Goal: Task Accomplishment & Management: Manage account settings

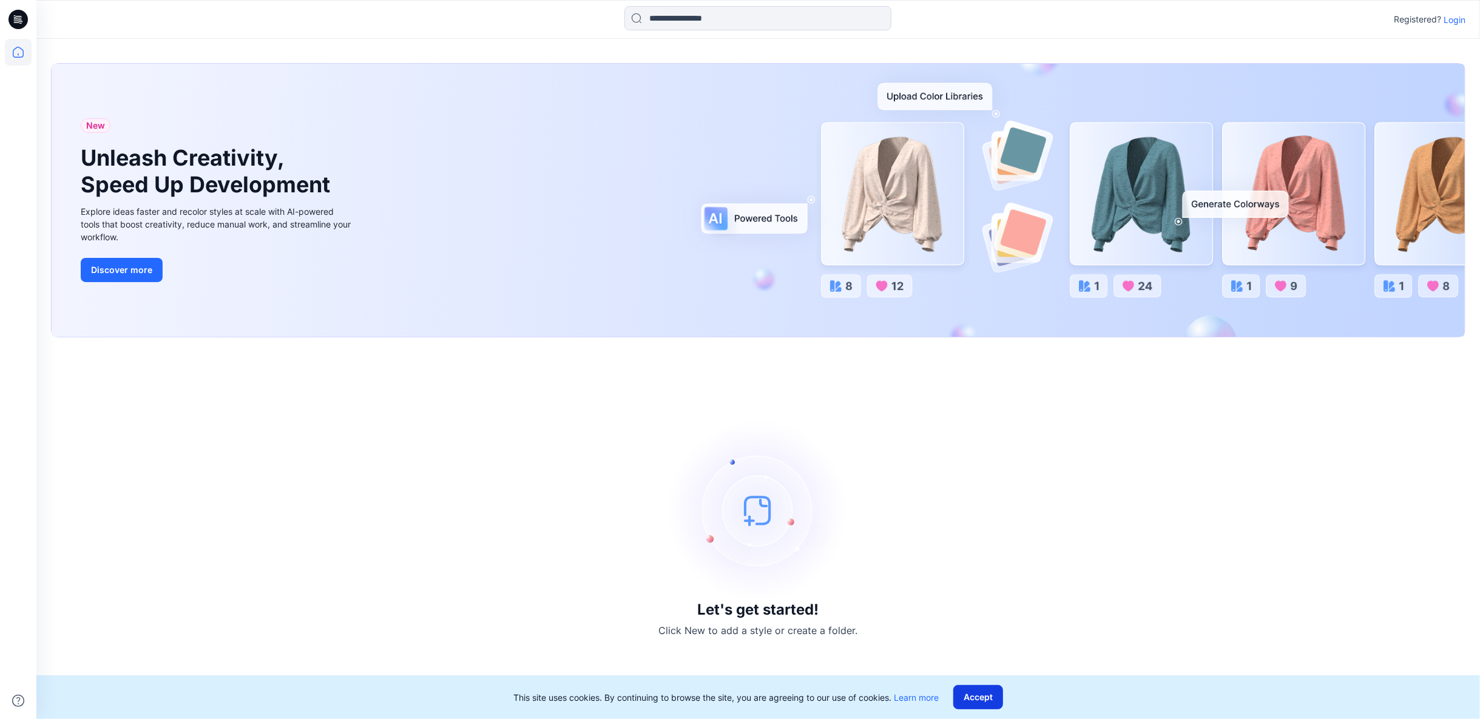
click at [982, 703] on button "Accept" at bounding box center [978, 697] width 50 height 24
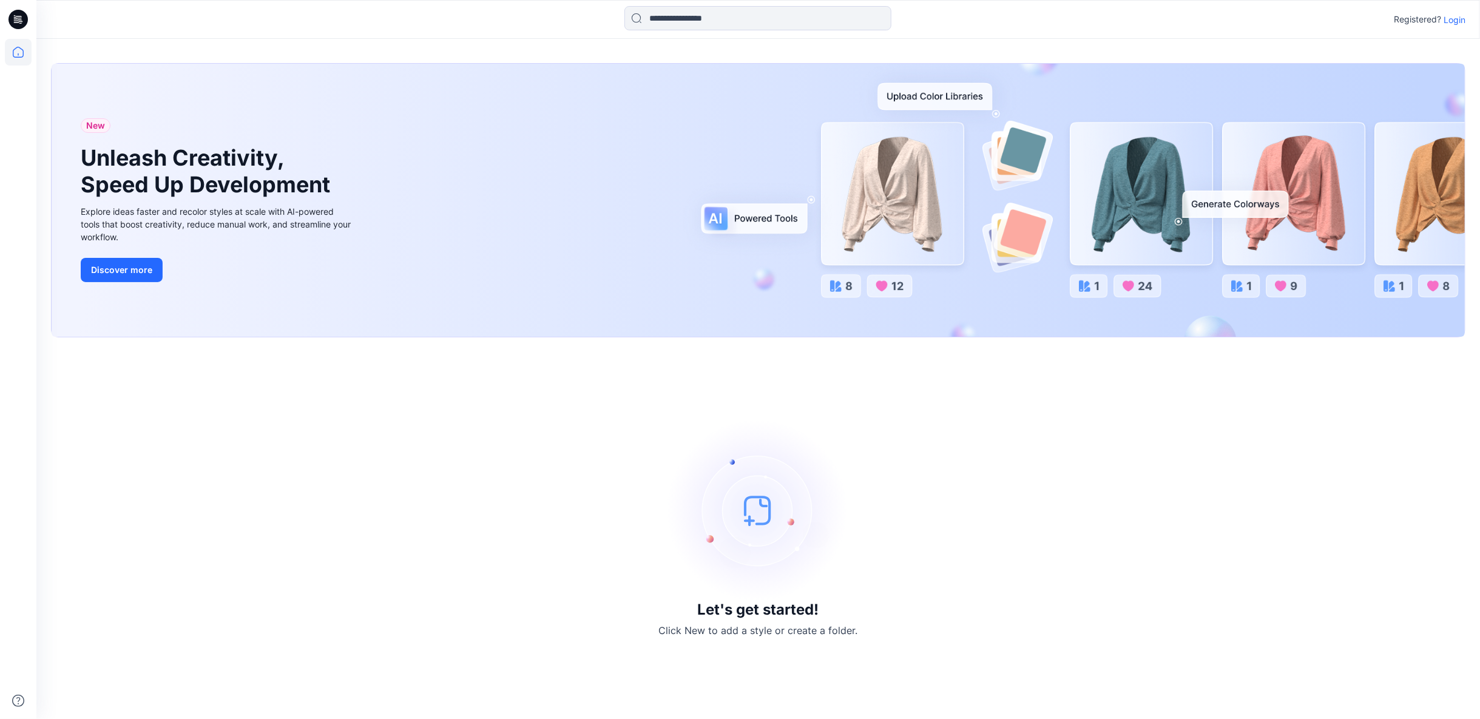
click at [1458, 18] on p "Login" at bounding box center [1454, 19] width 22 height 13
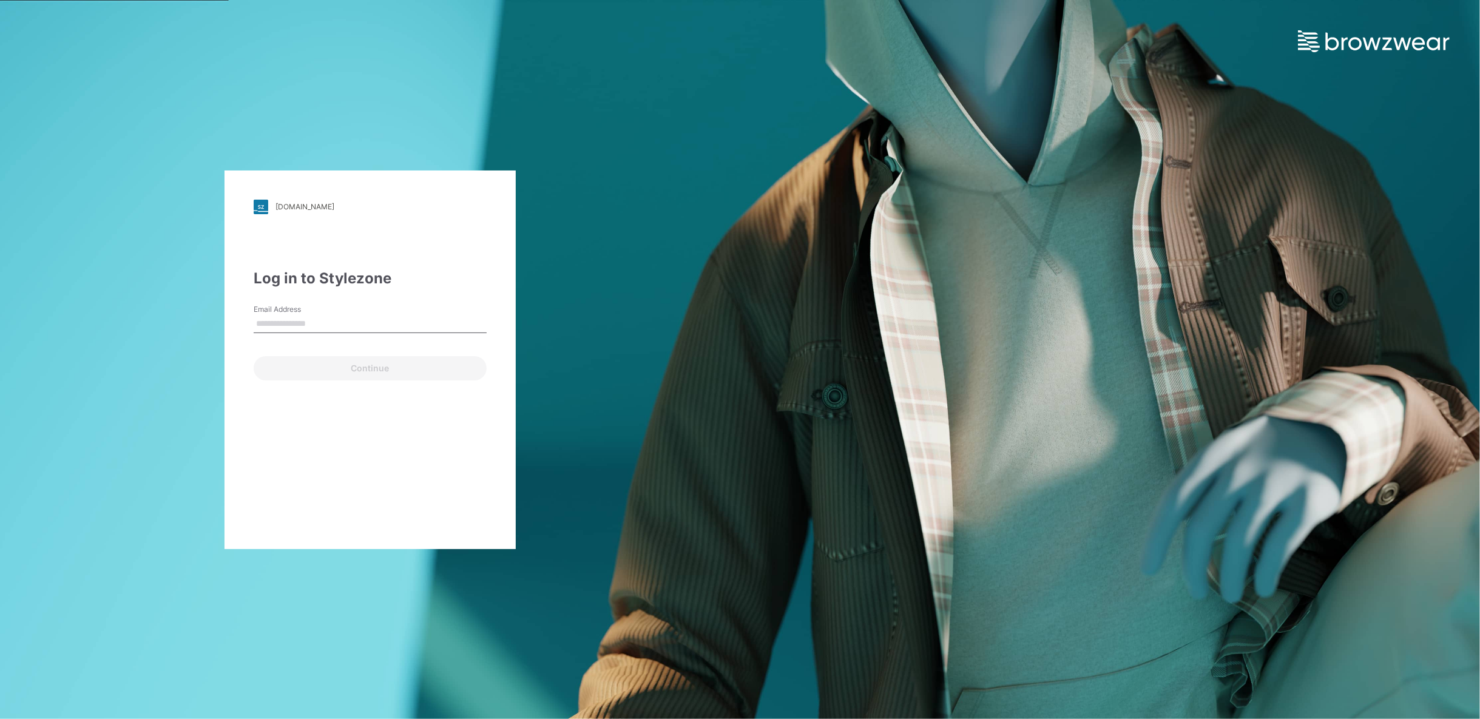
type input "**********"
click at [353, 366] on button "Continue" at bounding box center [370, 368] width 233 height 24
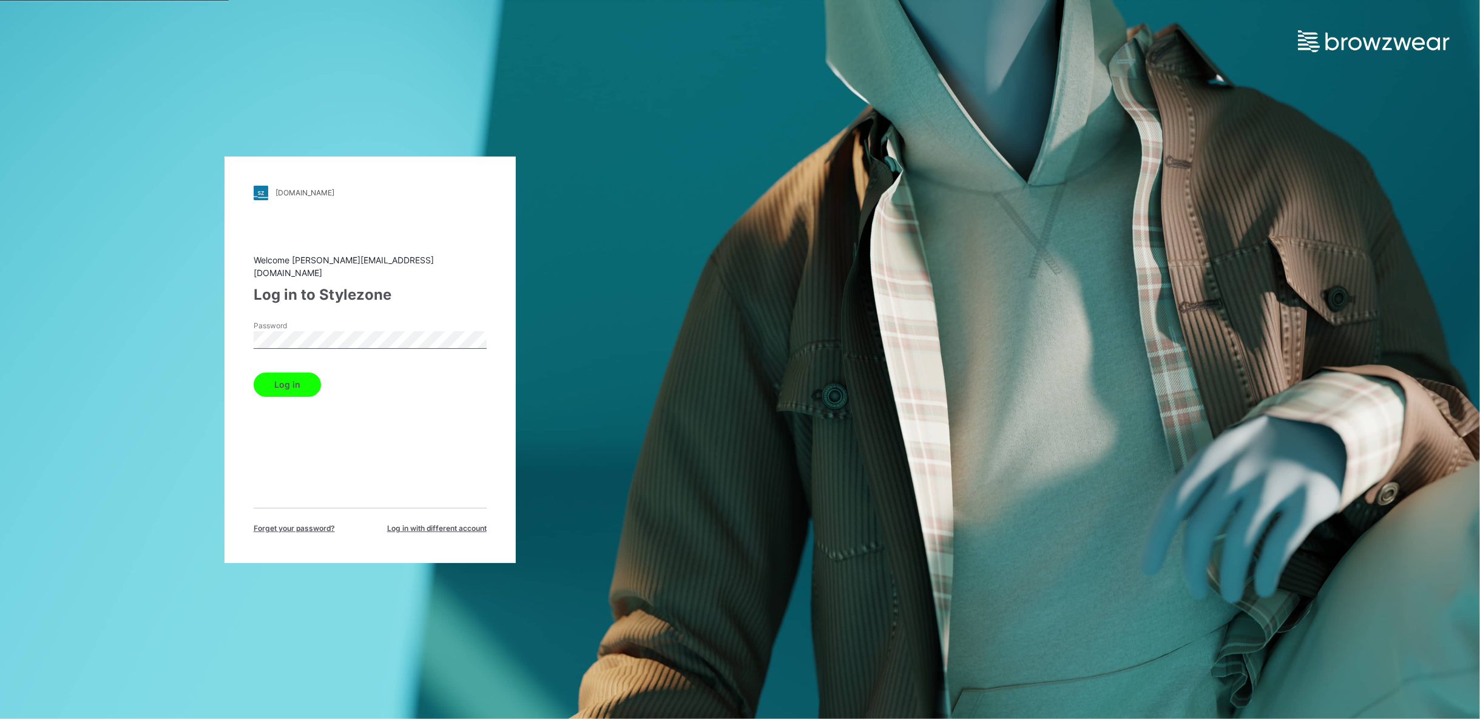
click at [269, 380] on button "Log in" at bounding box center [287, 385] width 67 height 24
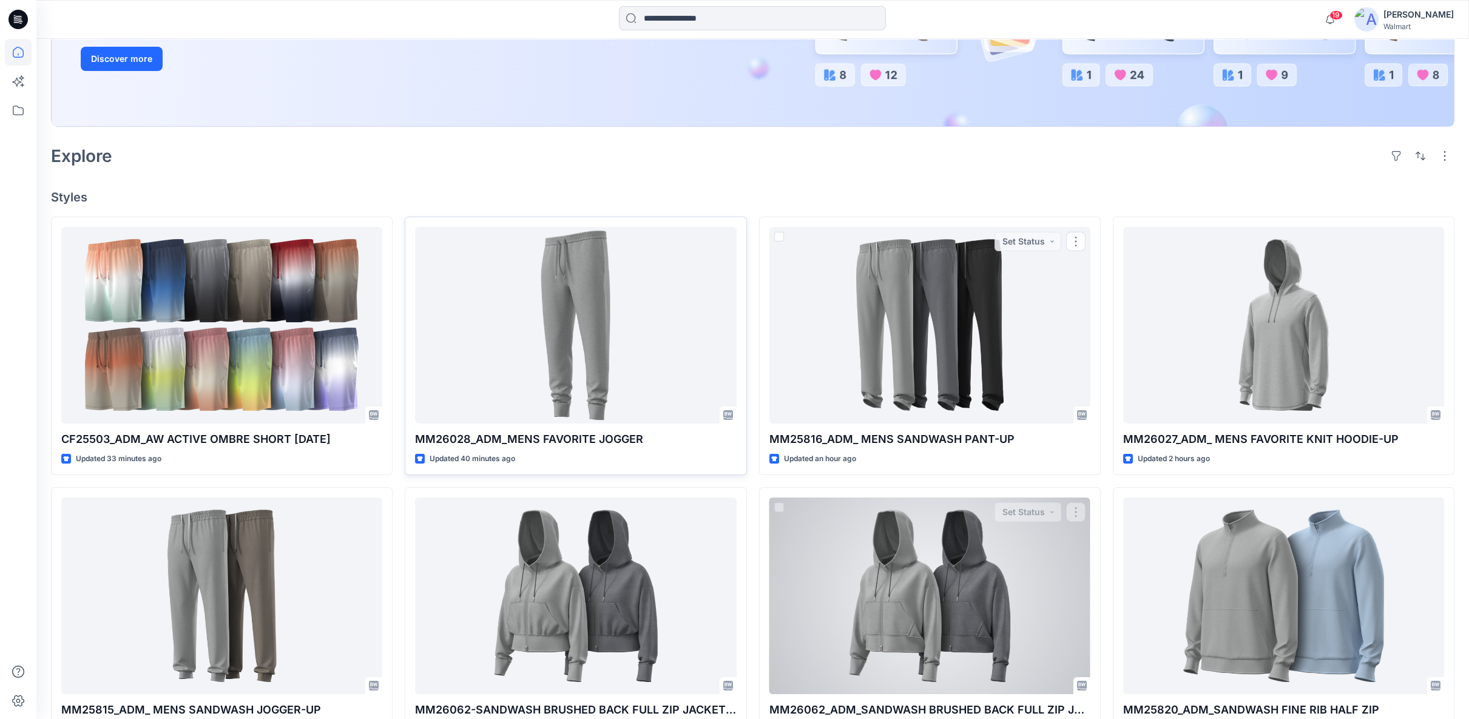
scroll to position [271, 0]
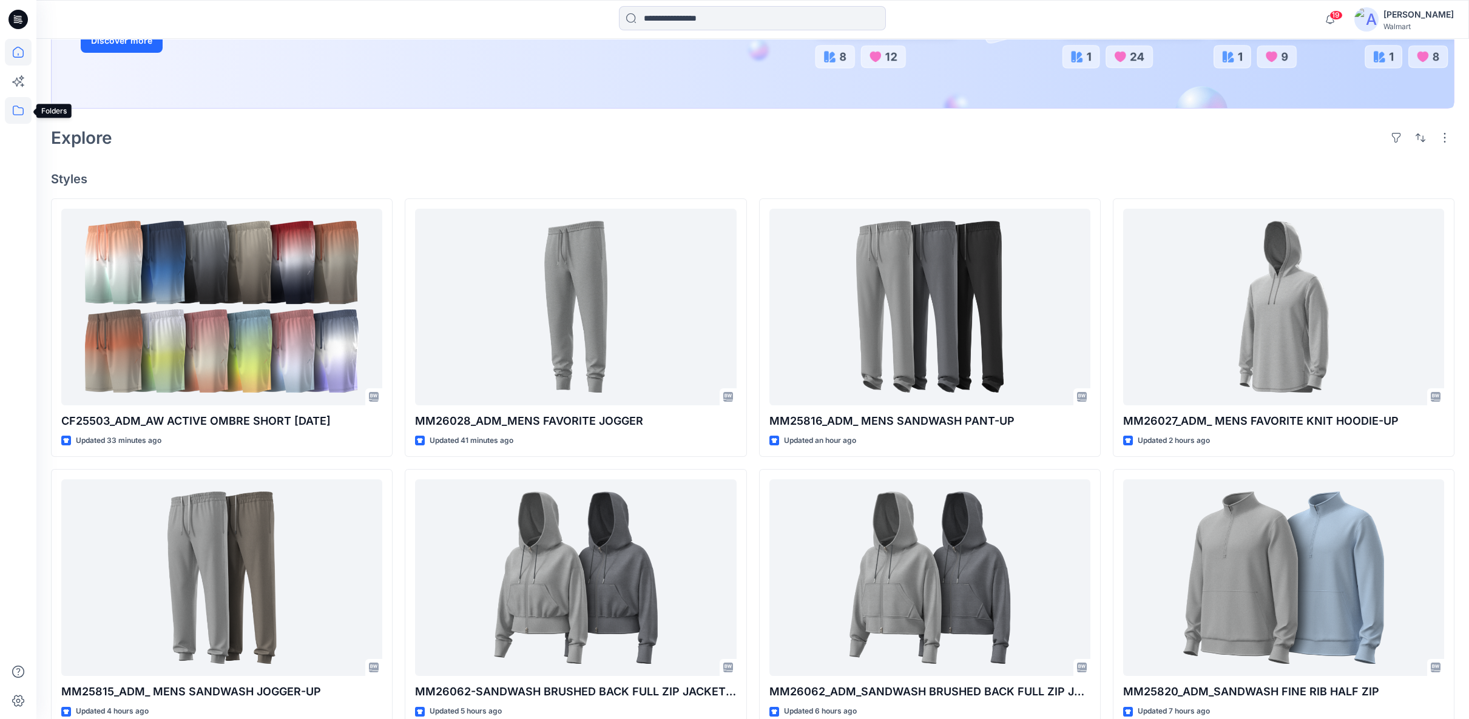
click at [18, 108] on icon at bounding box center [18, 110] width 27 height 27
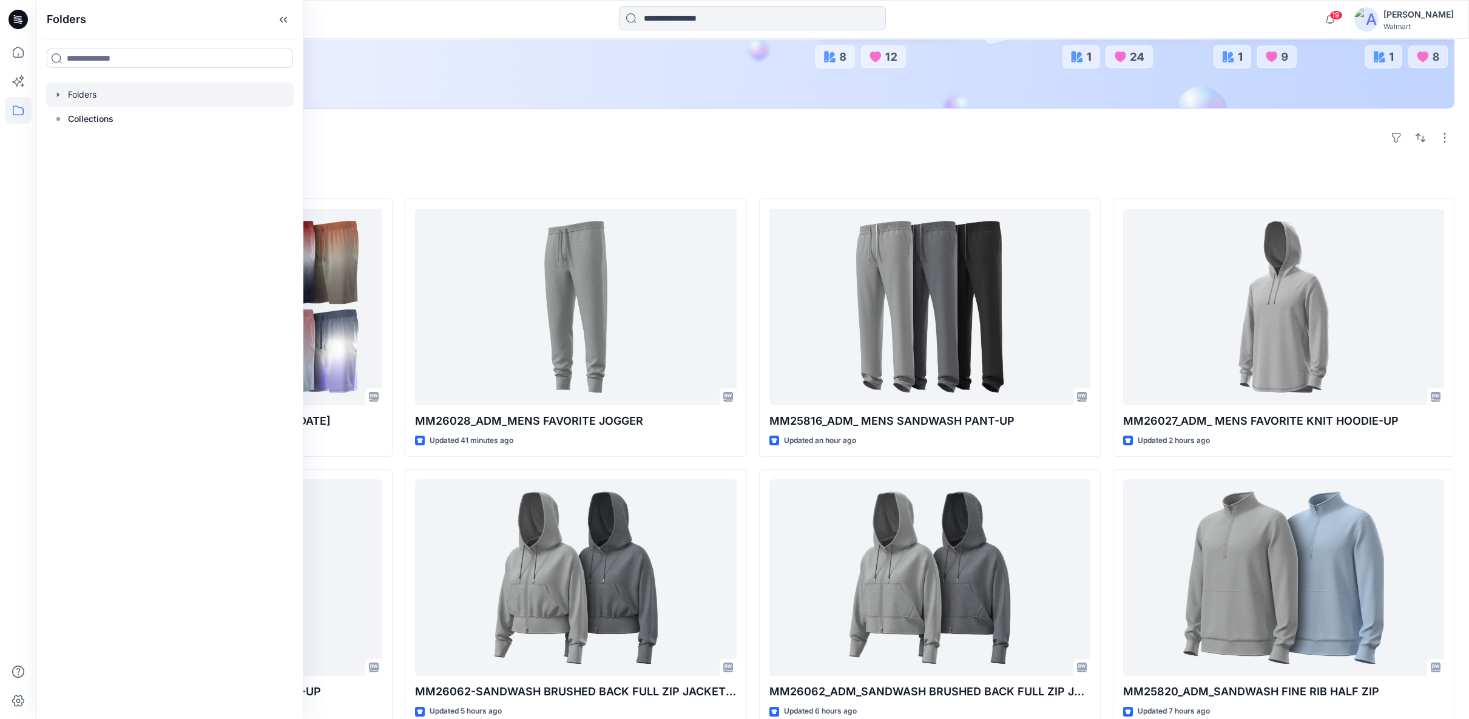
click at [65, 96] on div at bounding box center [170, 95] width 248 height 24
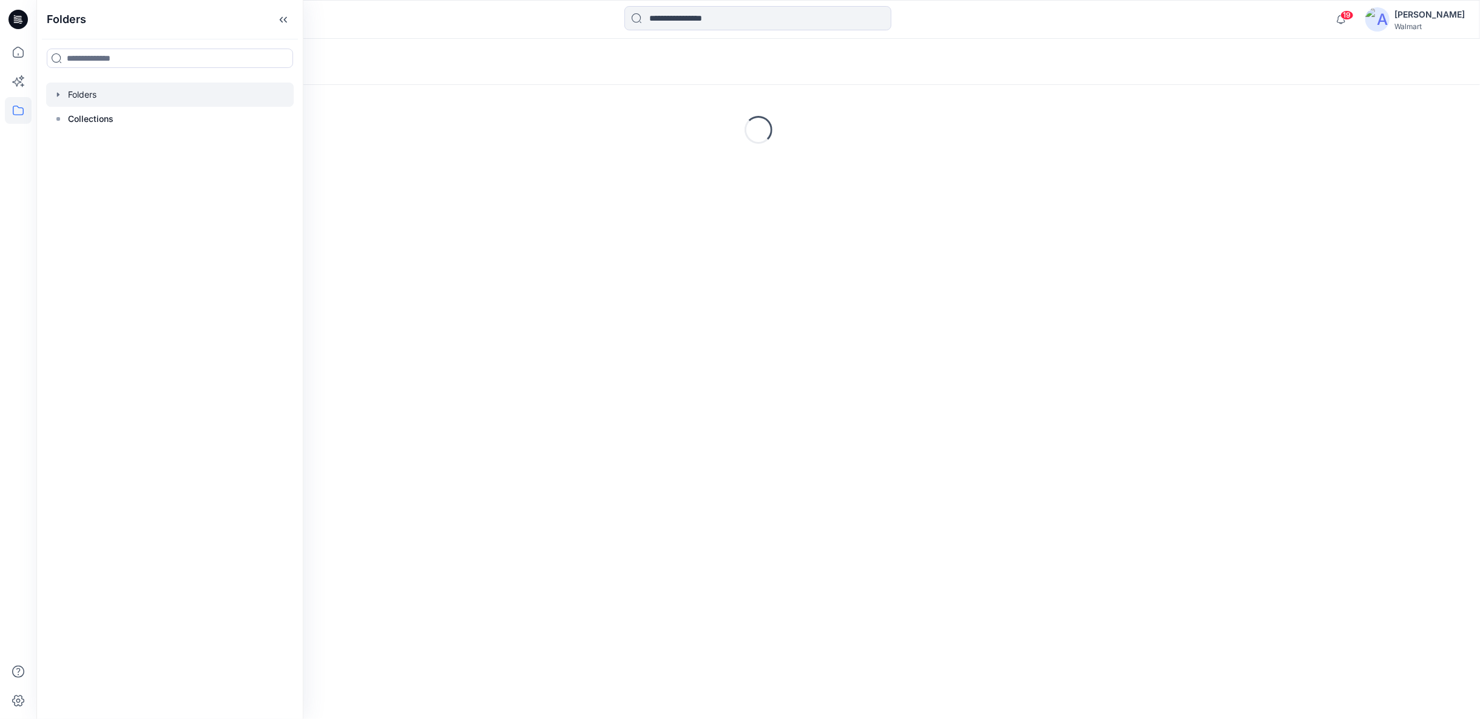
click at [53, 95] on icon "button" at bounding box center [58, 95] width 10 height 10
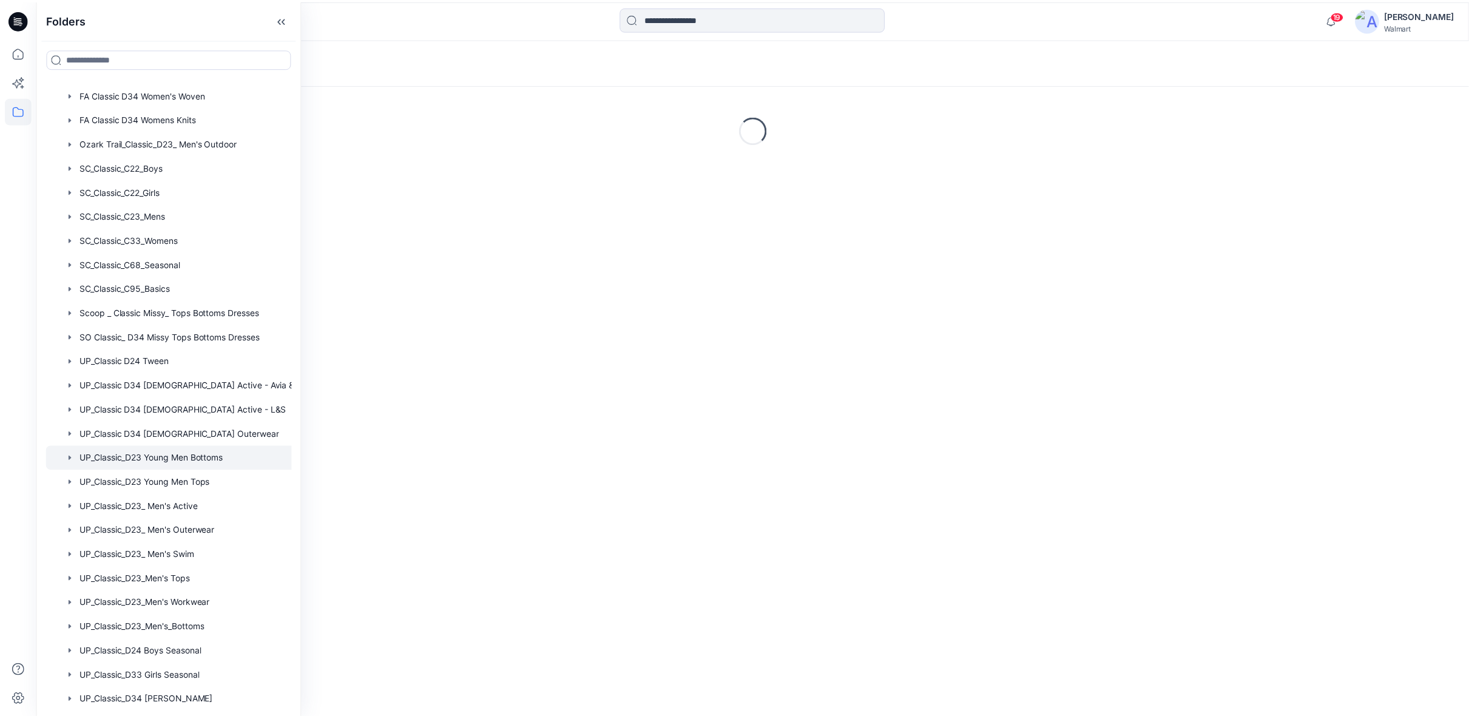
scroll to position [625, 0]
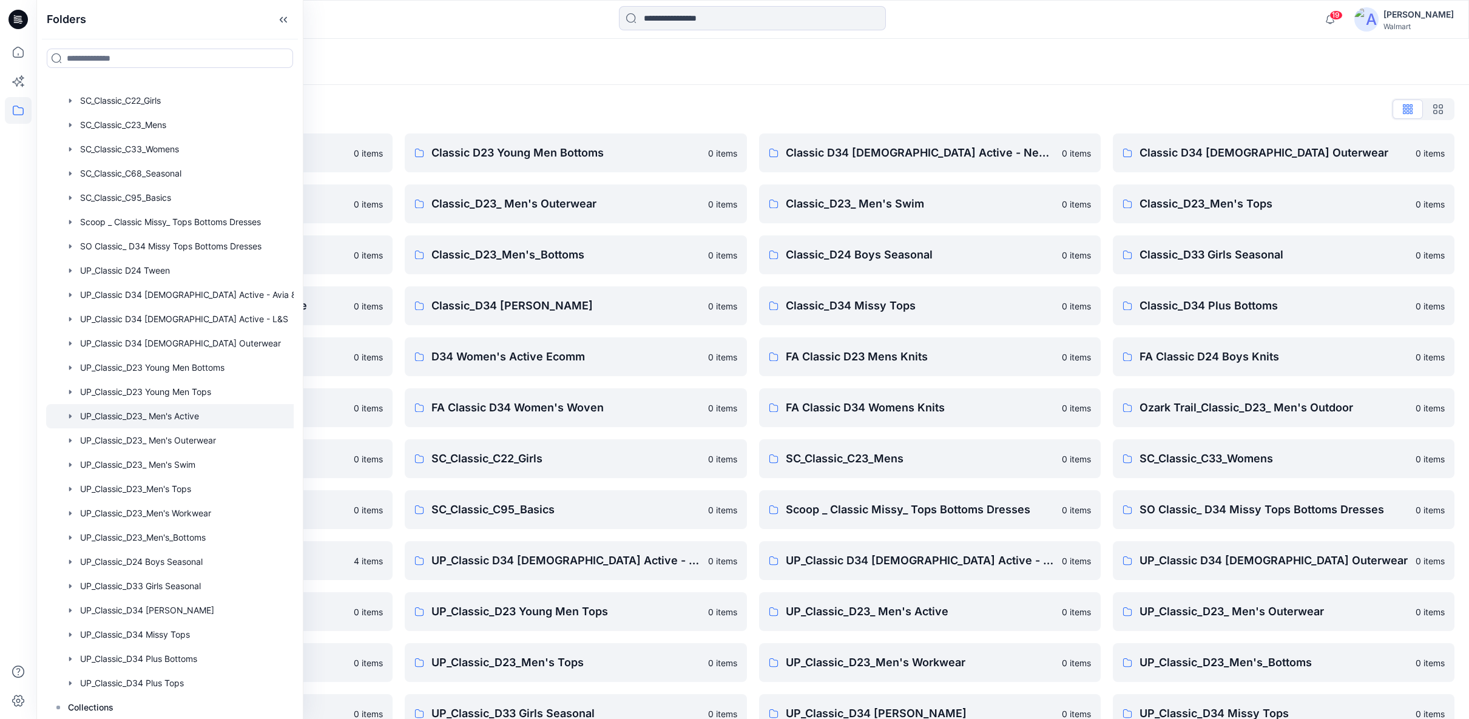
click at [170, 414] on div at bounding box center [182, 416] width 273 height 24
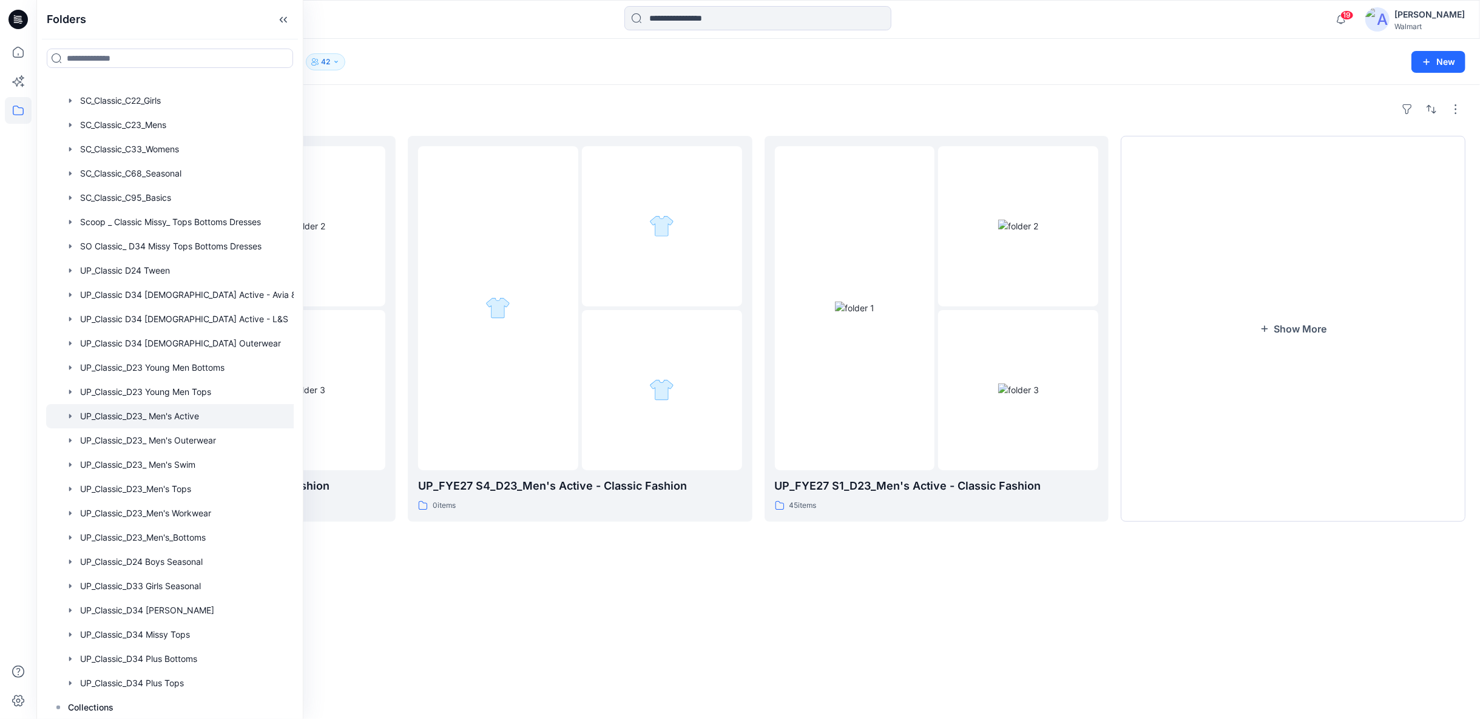
click at [605, 671] on div "Folders UP_FYE27 S2_D23_Men's Active - Classic Fashion 27 items UP_FYE27 S4_D23…" at bounding box center [757, 402] width 1443 height 634
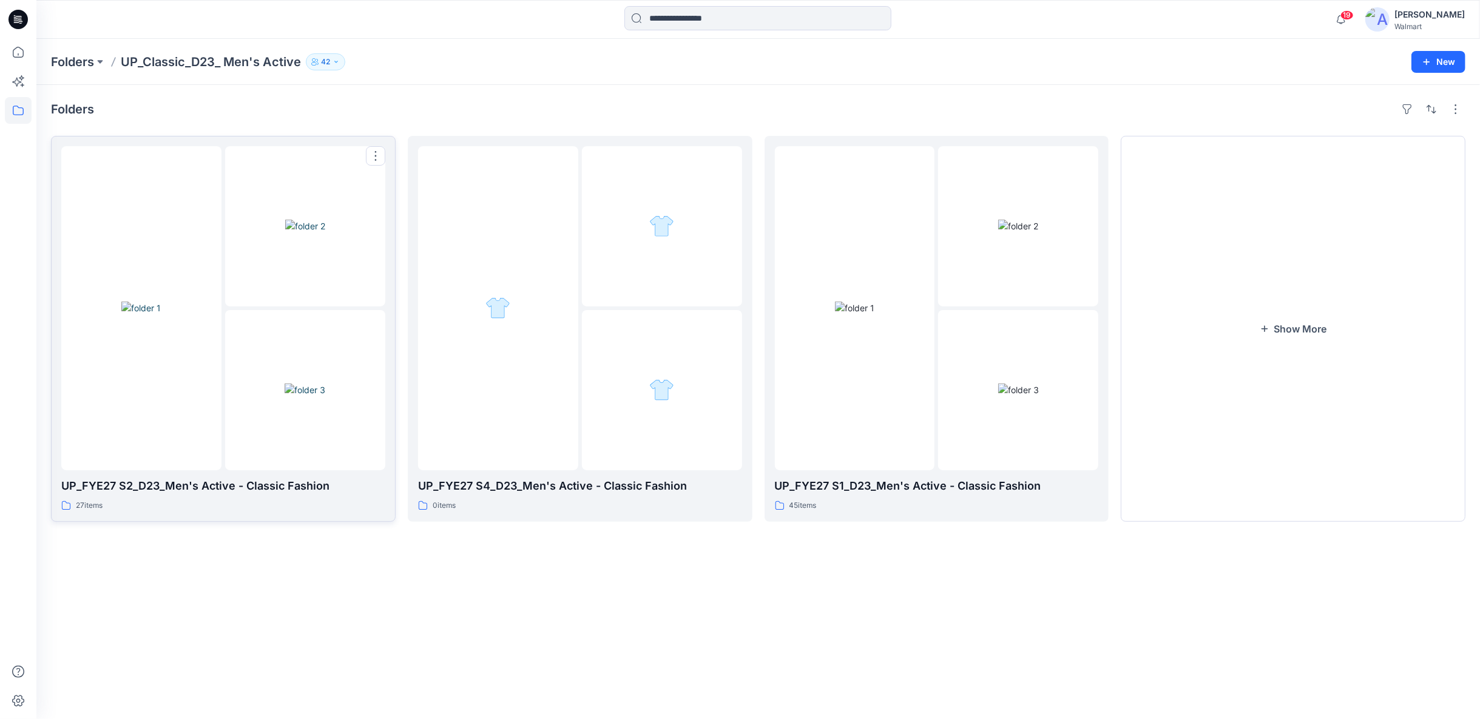
click at [323, 396] on img at bounding box center [305, 389] width 41 height 13
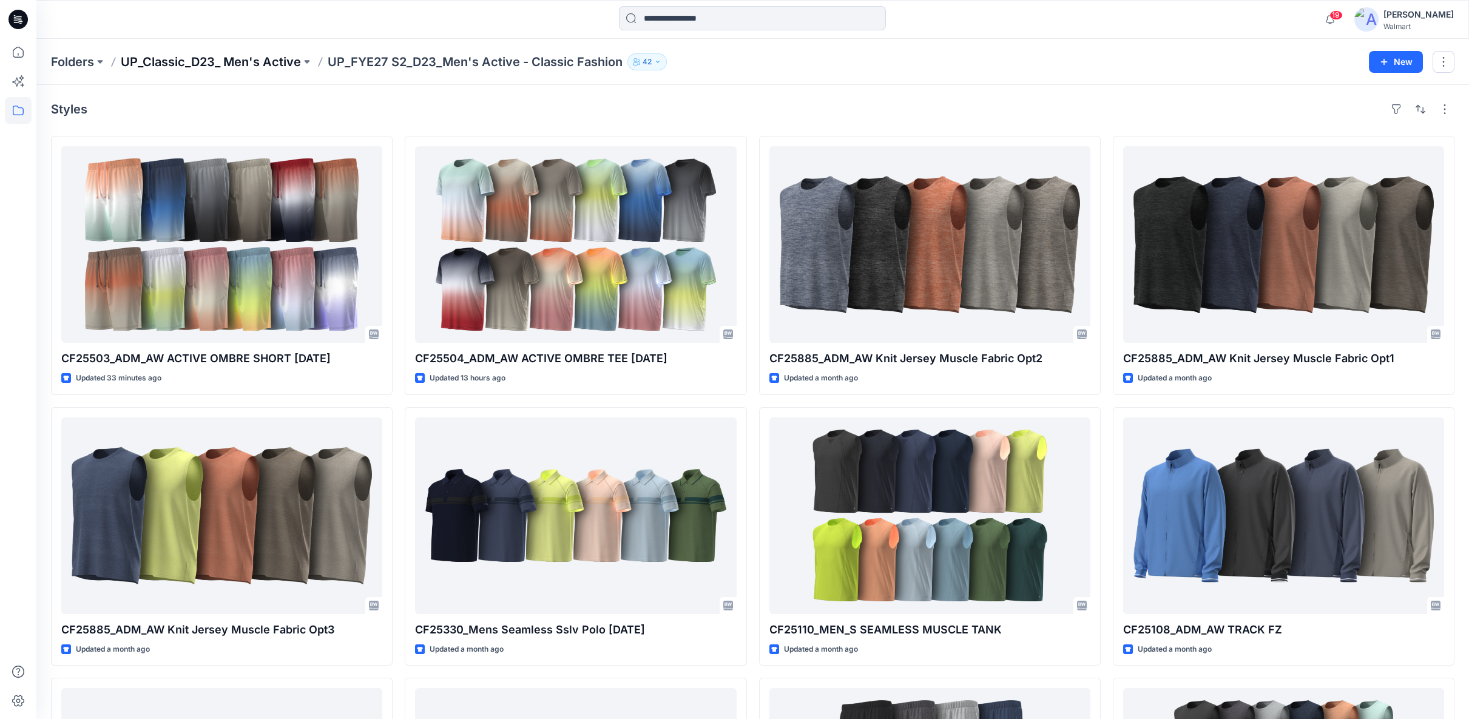
click at [285, 63] on p "UP_Classic_D23_ Men's Active" at bounding box center [211, 61] width 180 height 17
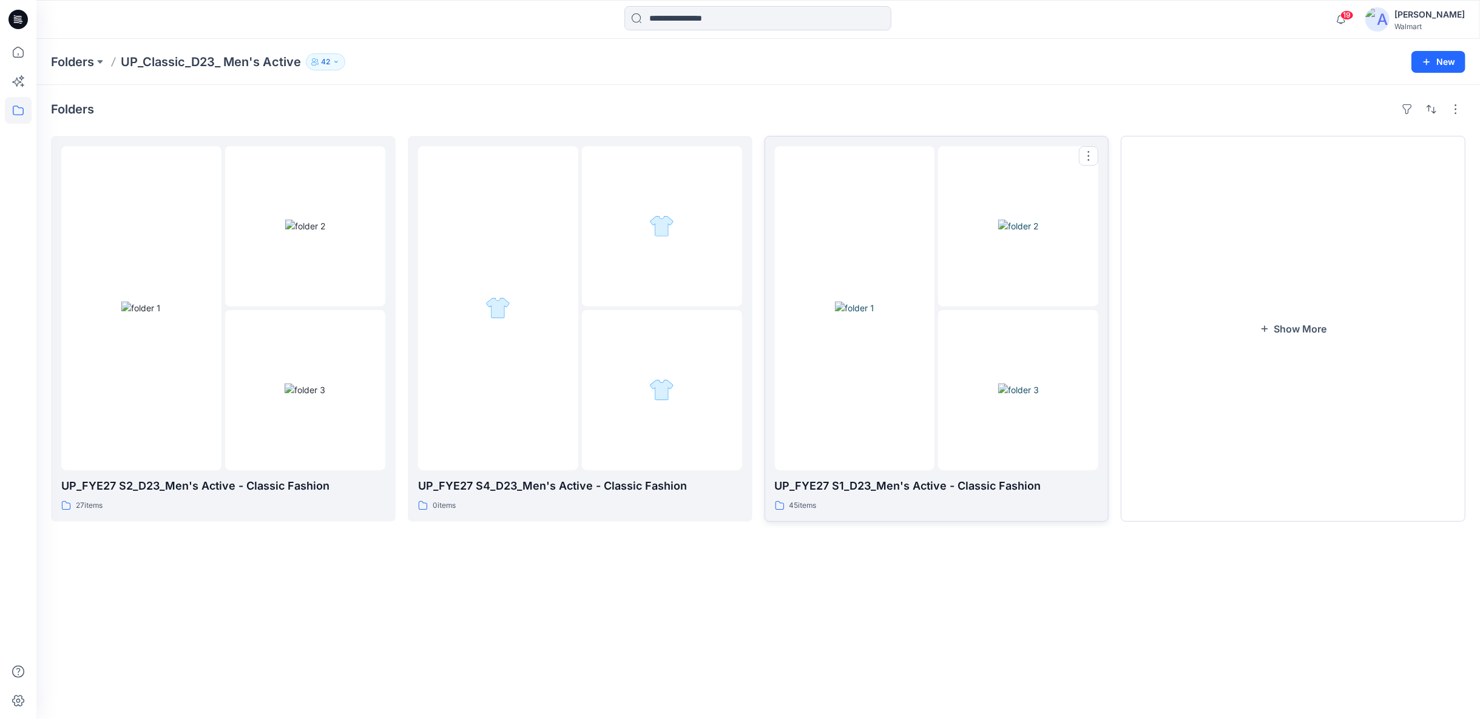
click at [908, 431] on div at bounding box center [855, 308] width 160 height 324
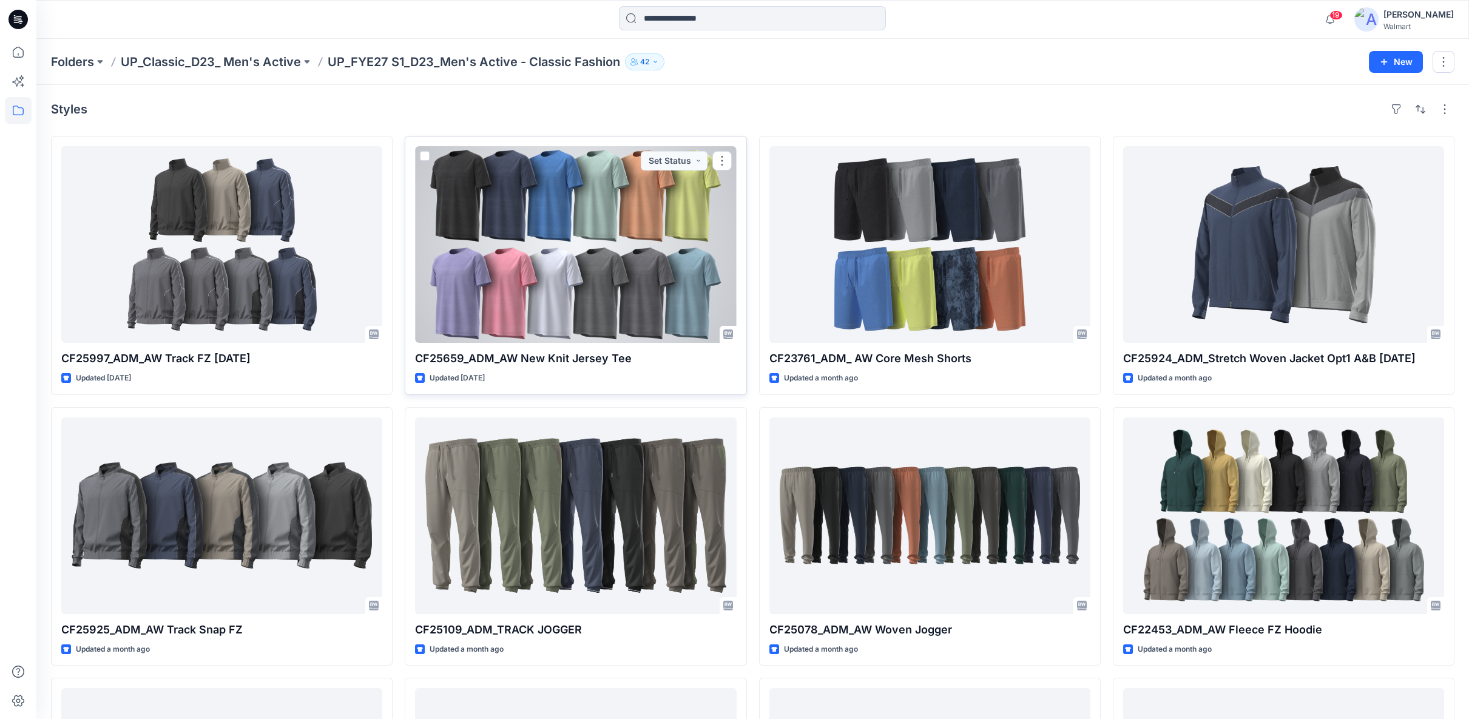
click at [590, 311] on div at bounding box center [575, 244] width 321 height 197
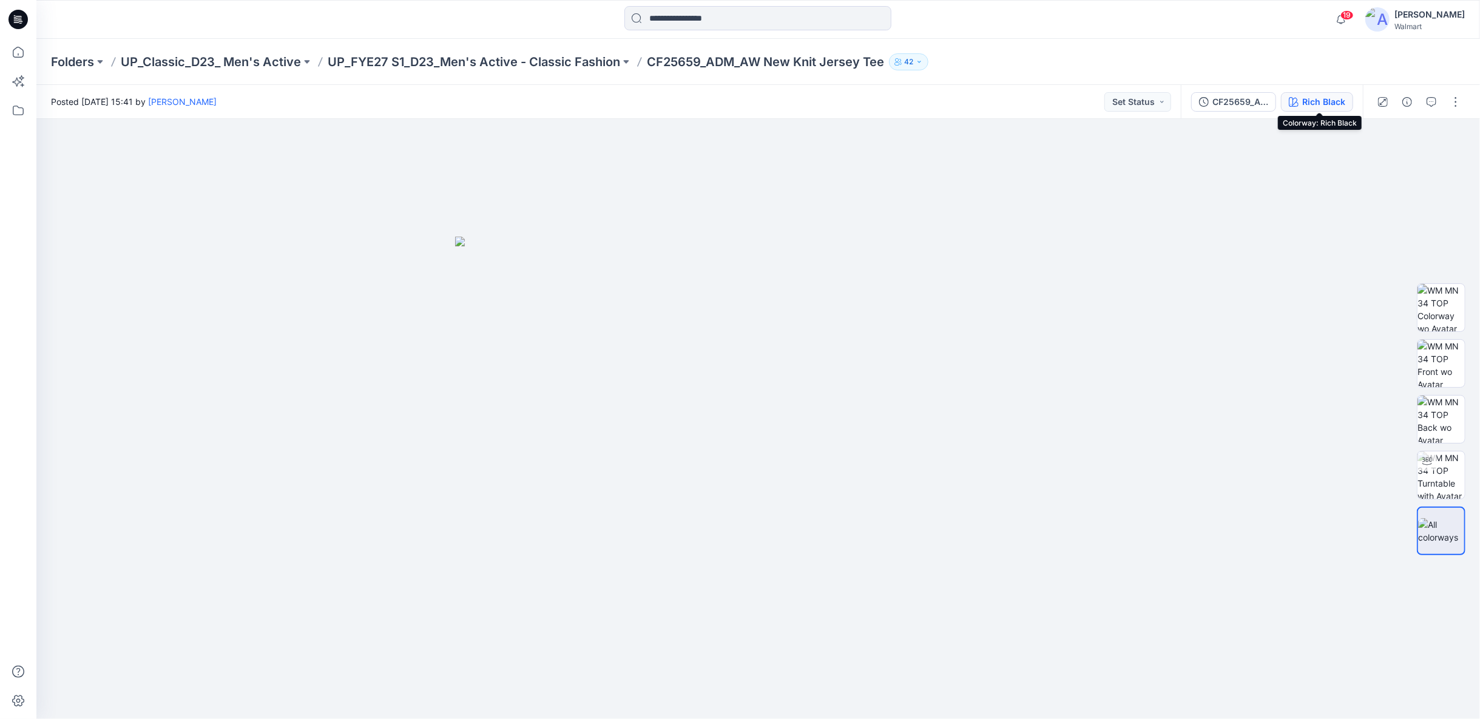
click at [1321, 98] on div "Rich Black" at bounding box center [1323, 101] width 43 height 13
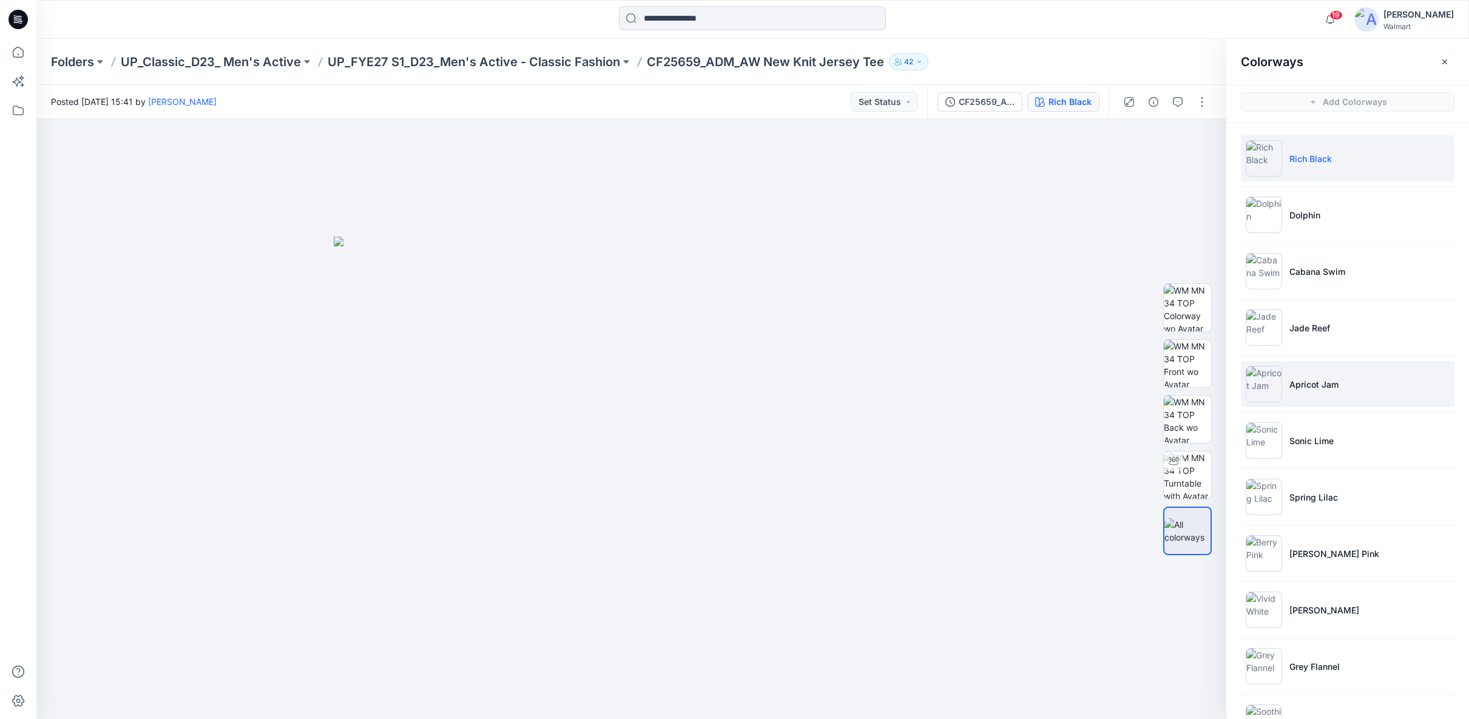
click at [1265, 388] on img at bounding box center [1264, 384] width 36 height 36
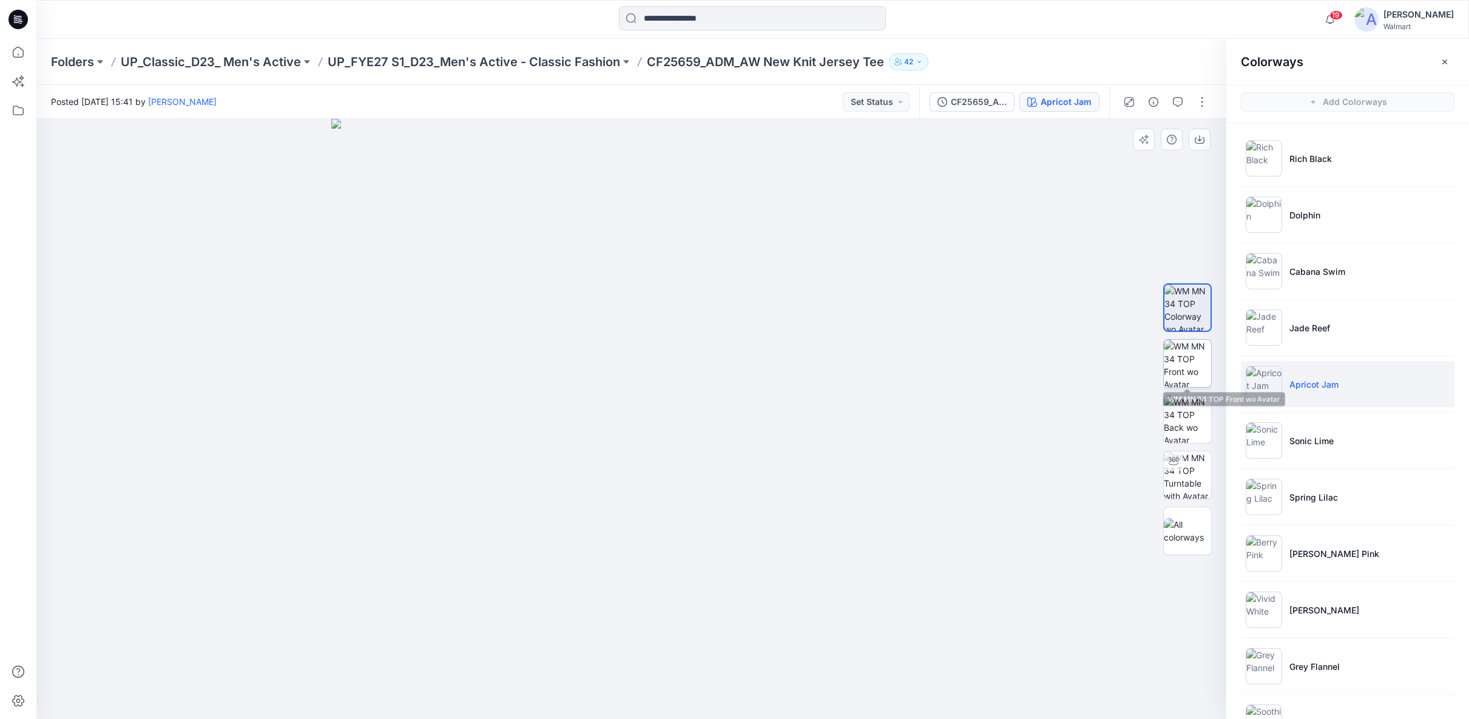
click at [1193, 367] on img at bounding box center [1187, 363] width 47 height 47
click at [576, 62] on p "UP_FYE27 S1_D23_Men's Active - Classic Fashion" at bounding box center [474, 61] width 292 height 17
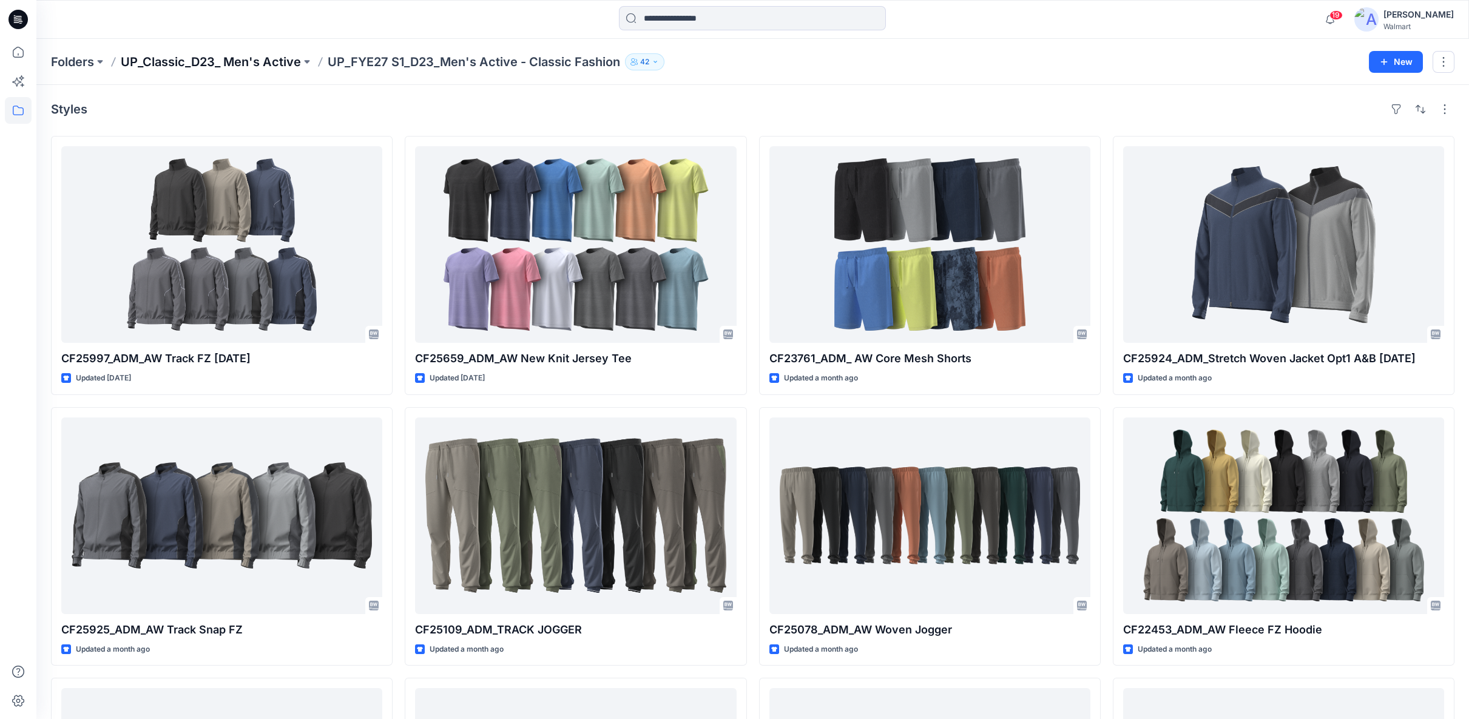
click at [182, 64] on p "UP_Classic_D23_ Men's Active" at bounding box center [211, 61] width 180 height 17
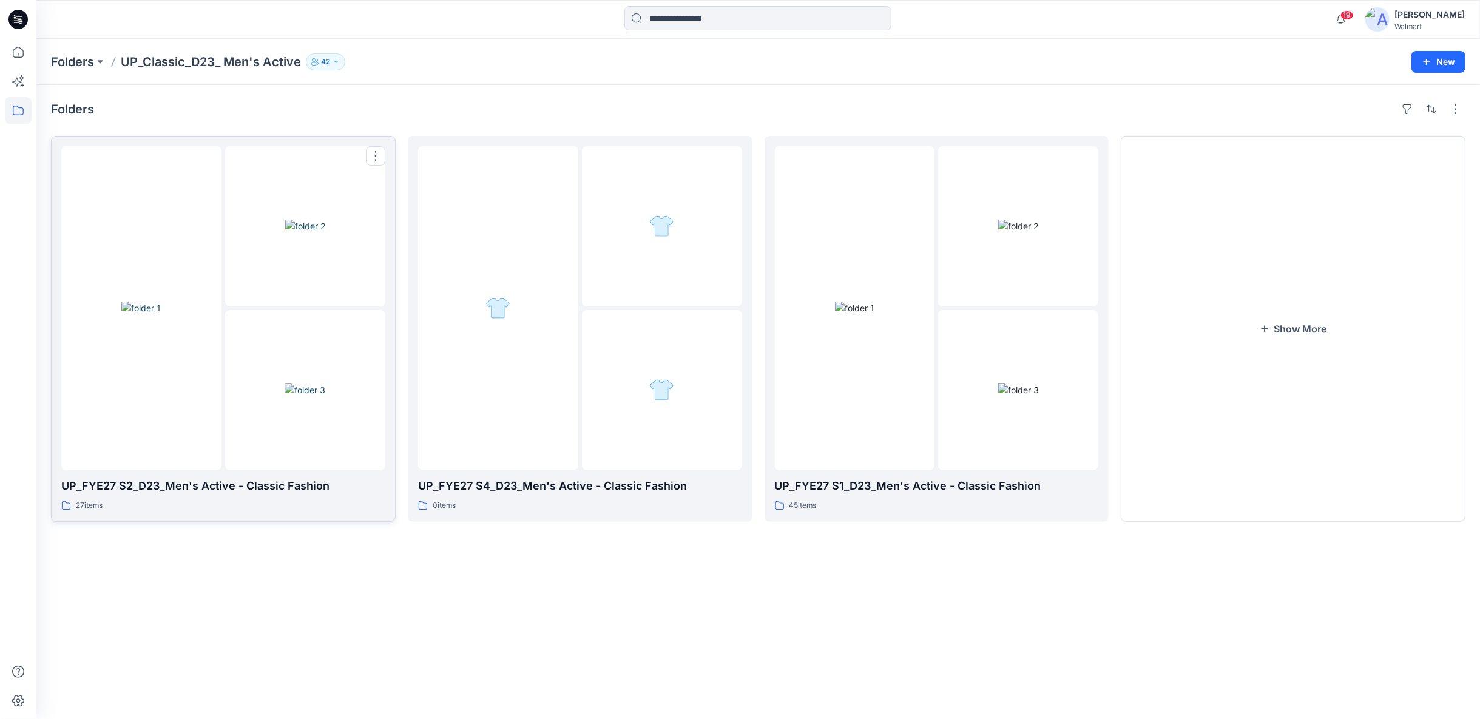
click at [174, 454] on div at bounding box center [141, 308] width 160 height 324
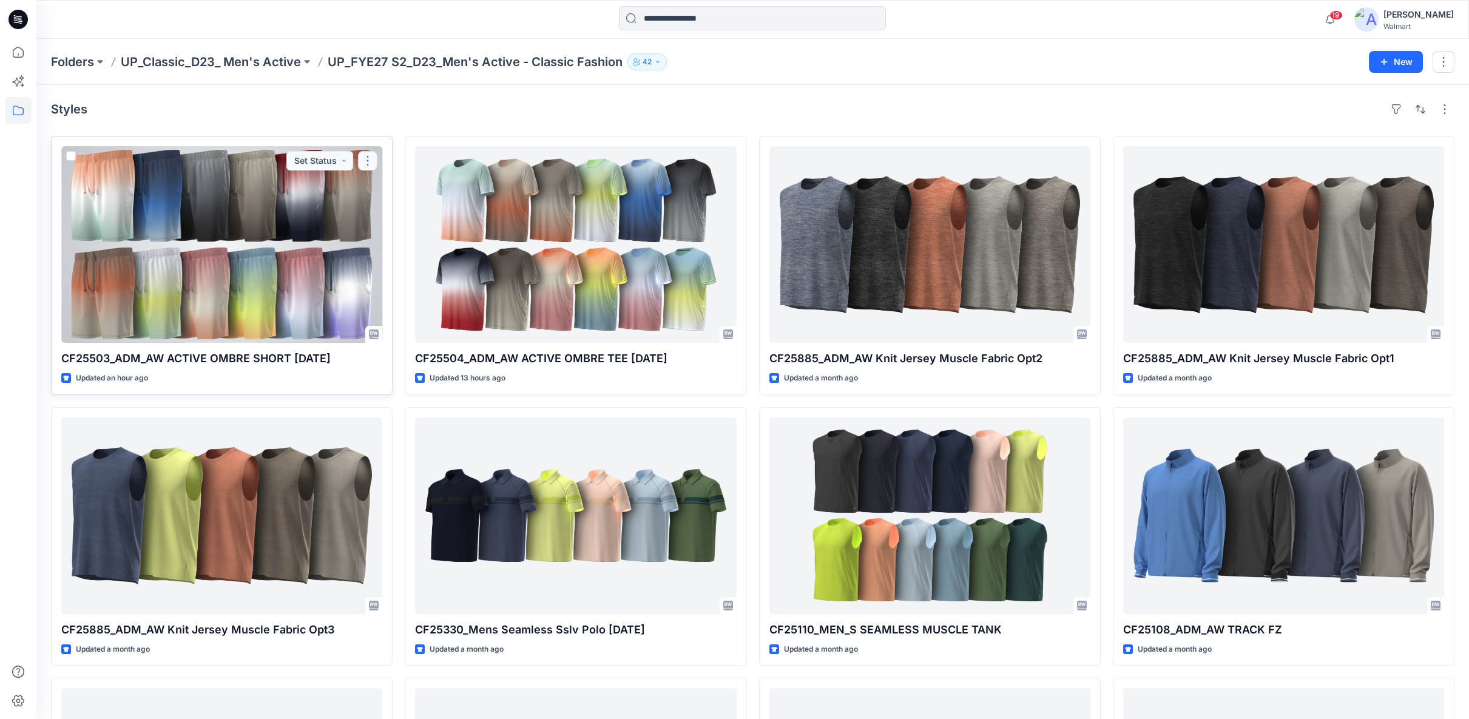
click at [363, 161] on button "button" at bounding box center [367, 160] width 19 height 19
click at [386, 188] on p "Edit" at bounding box center [389, 188] width 15 height 13
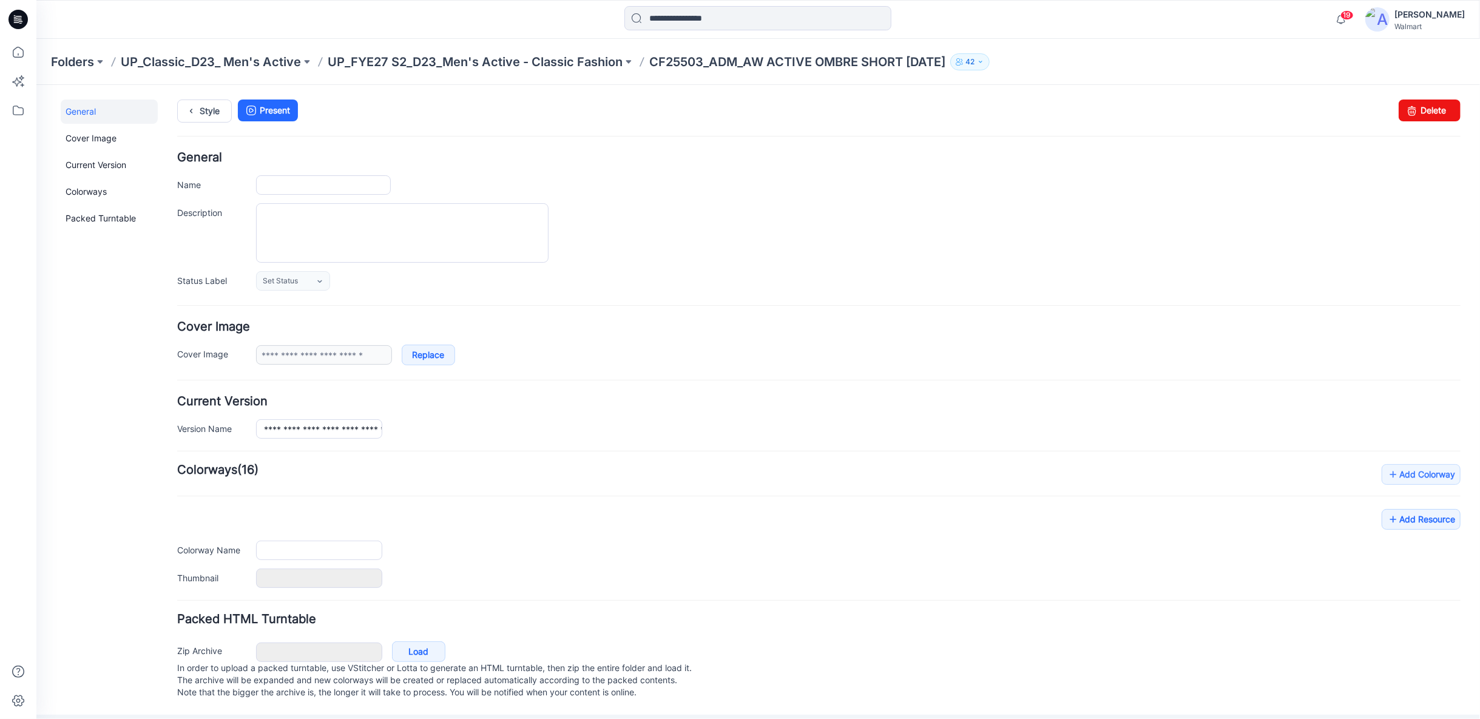
type input "**********"
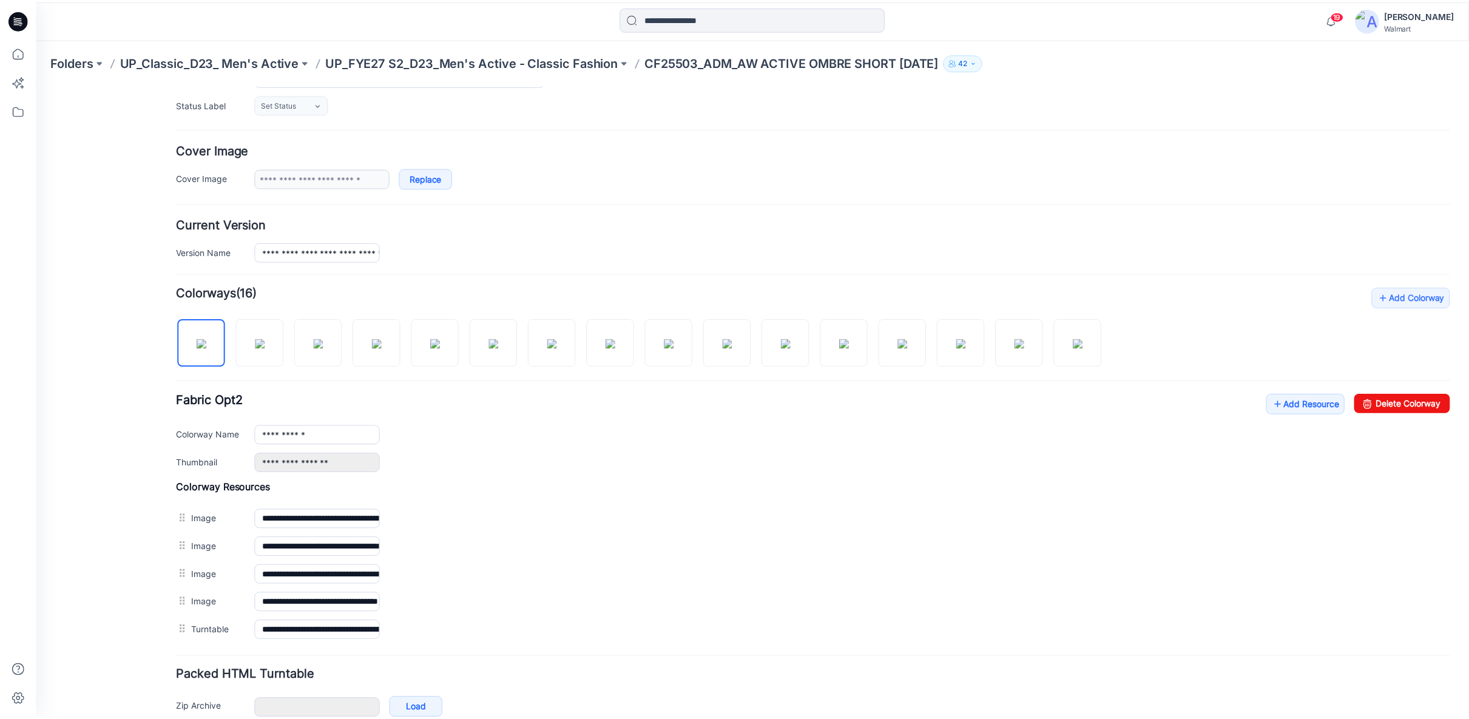
scroll to position [202, 0]
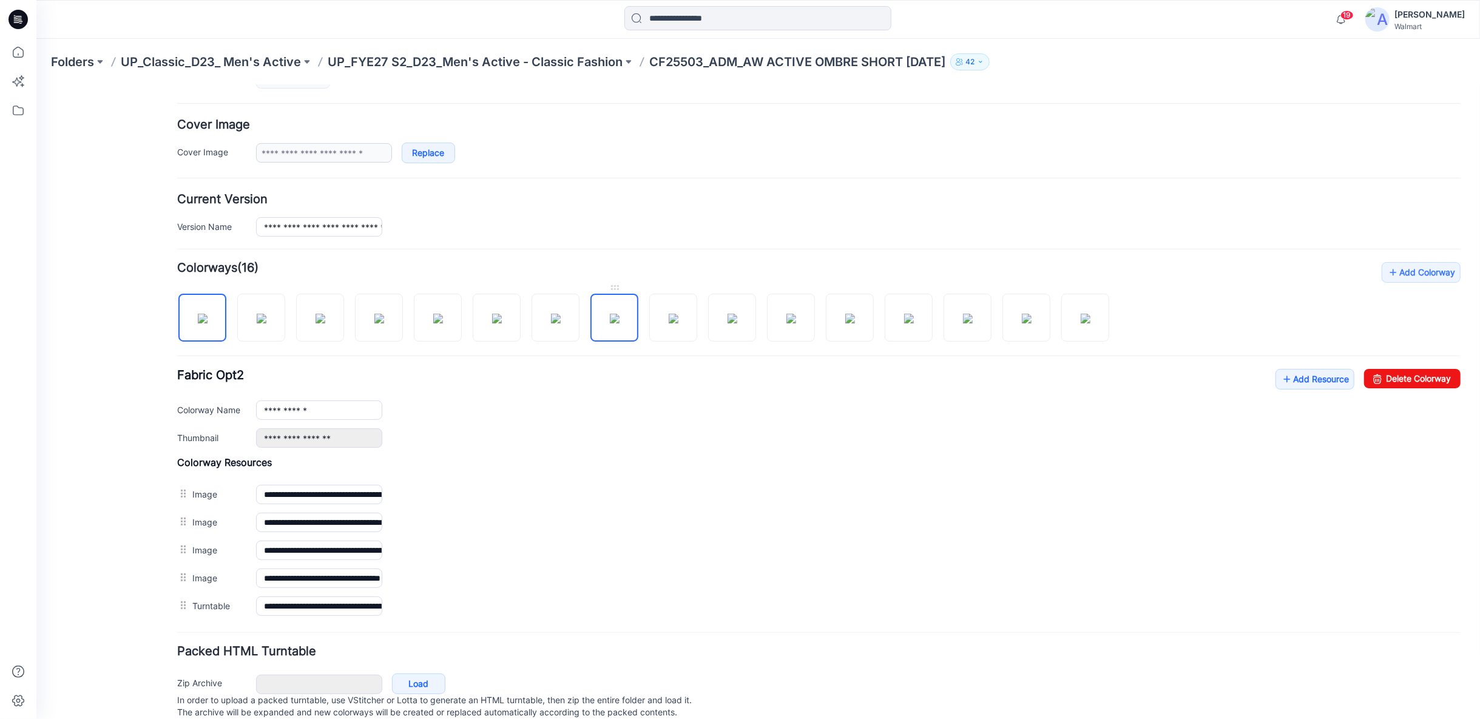
click at [619, 313] on img at bounding box center [614, 318] width 10 height 10
click at [1083, 317] on img at bounding box center [1085, 318] width 10 height 10
type input "**********"
click at [24, 57] on icon at bounding box center [18, 52] width 27 height 27
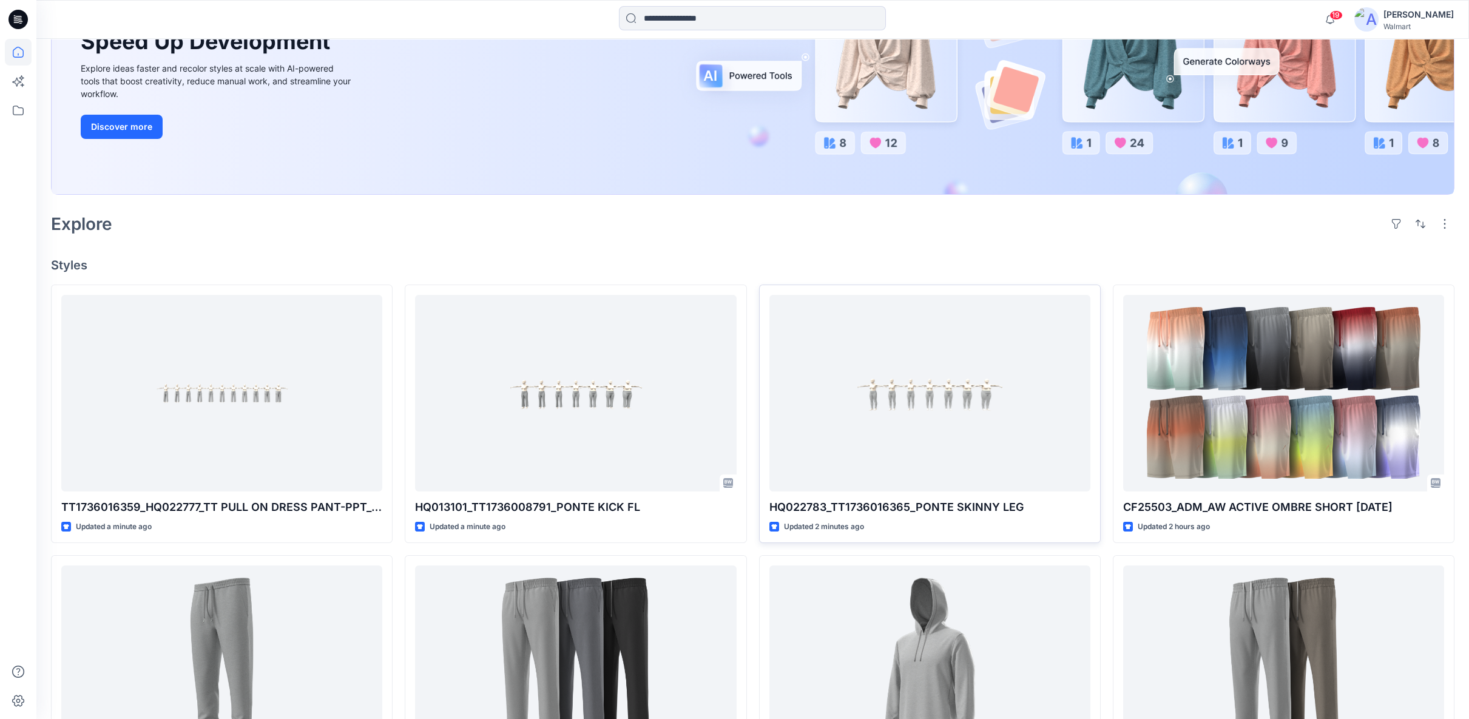
scroll to position [202, 0]
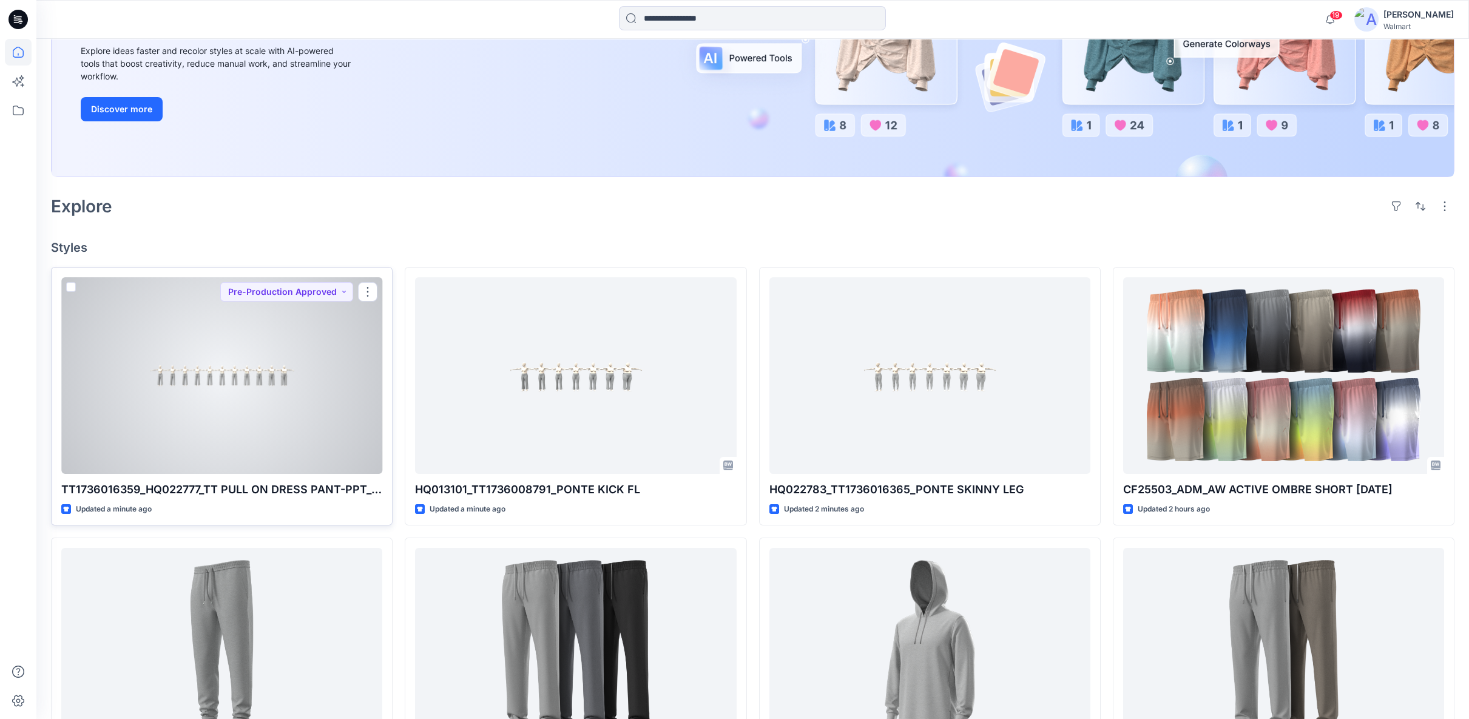
click at [357, 390] on div at bounding box center [221, 375] width 321 height 197
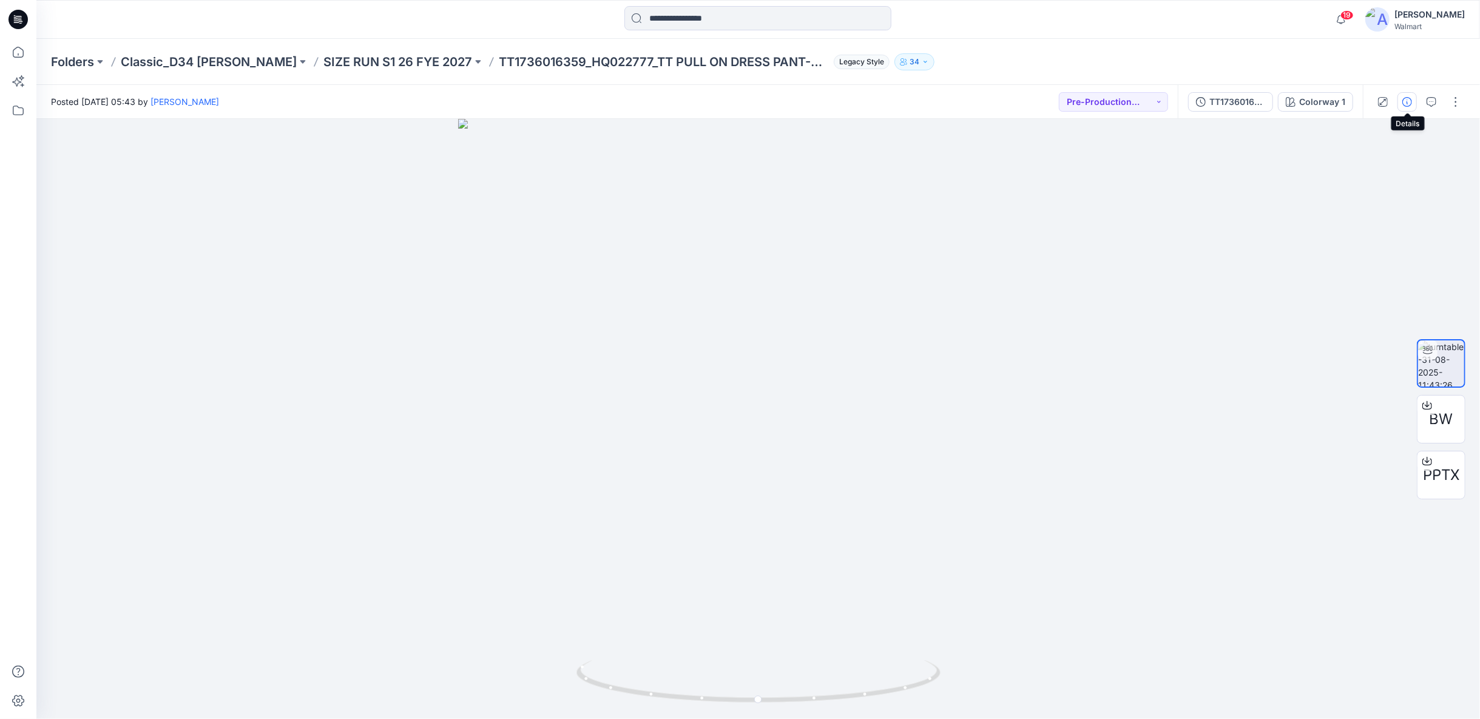
click at [1404, 102] on icon "button" at bounding box center [1407, 102] width 10 height 10
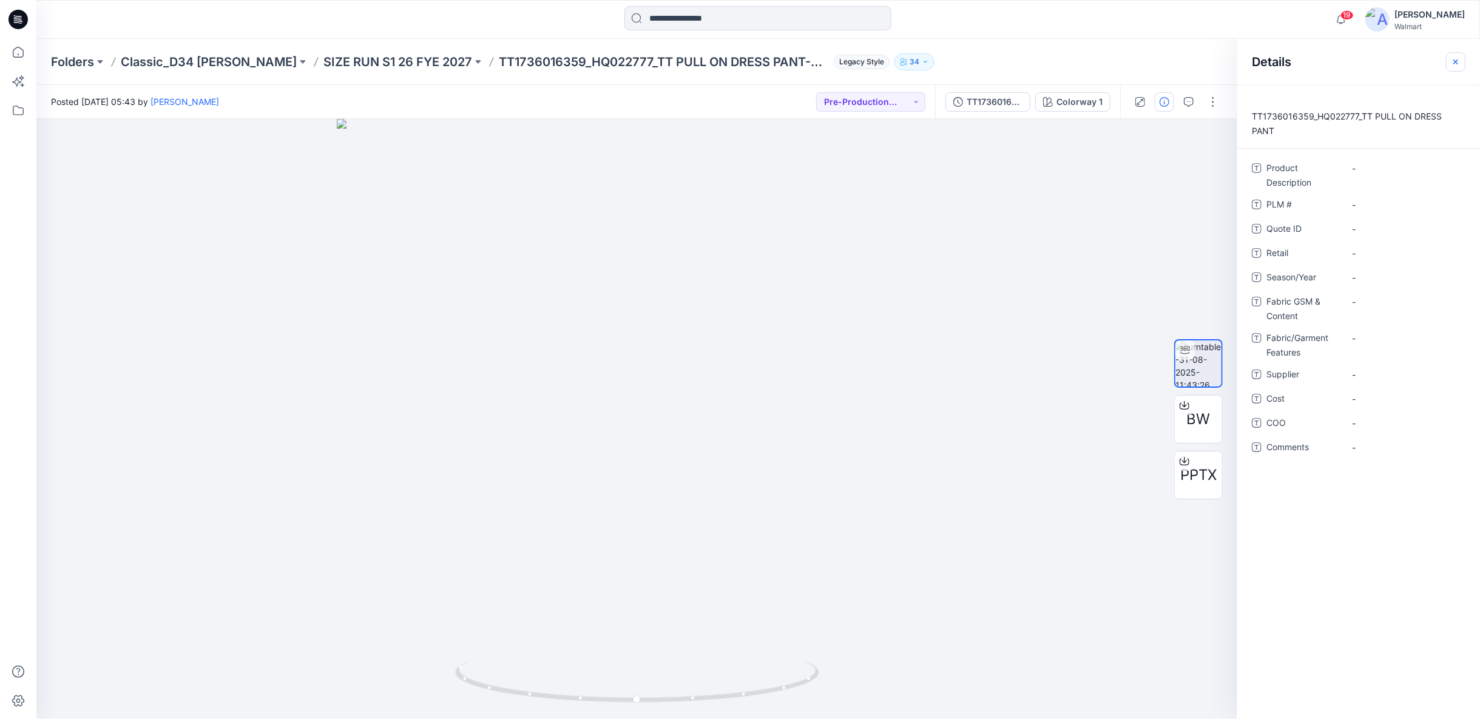
click at [1454, 61] on icon "button" at bounding box center [1456, 62] width 10 height 10
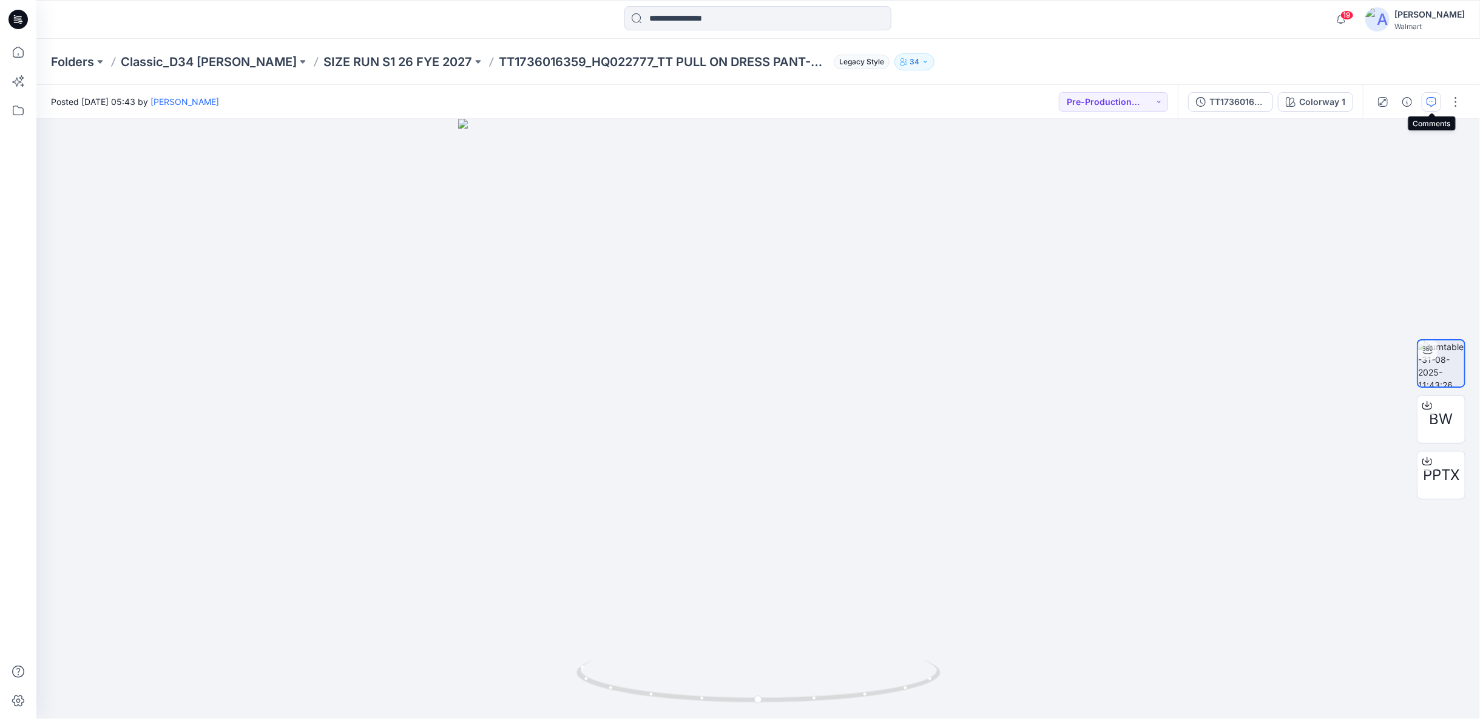
click at [1432, 103] on icon "button" at bounding box center [1431, 102] width 10 height 10
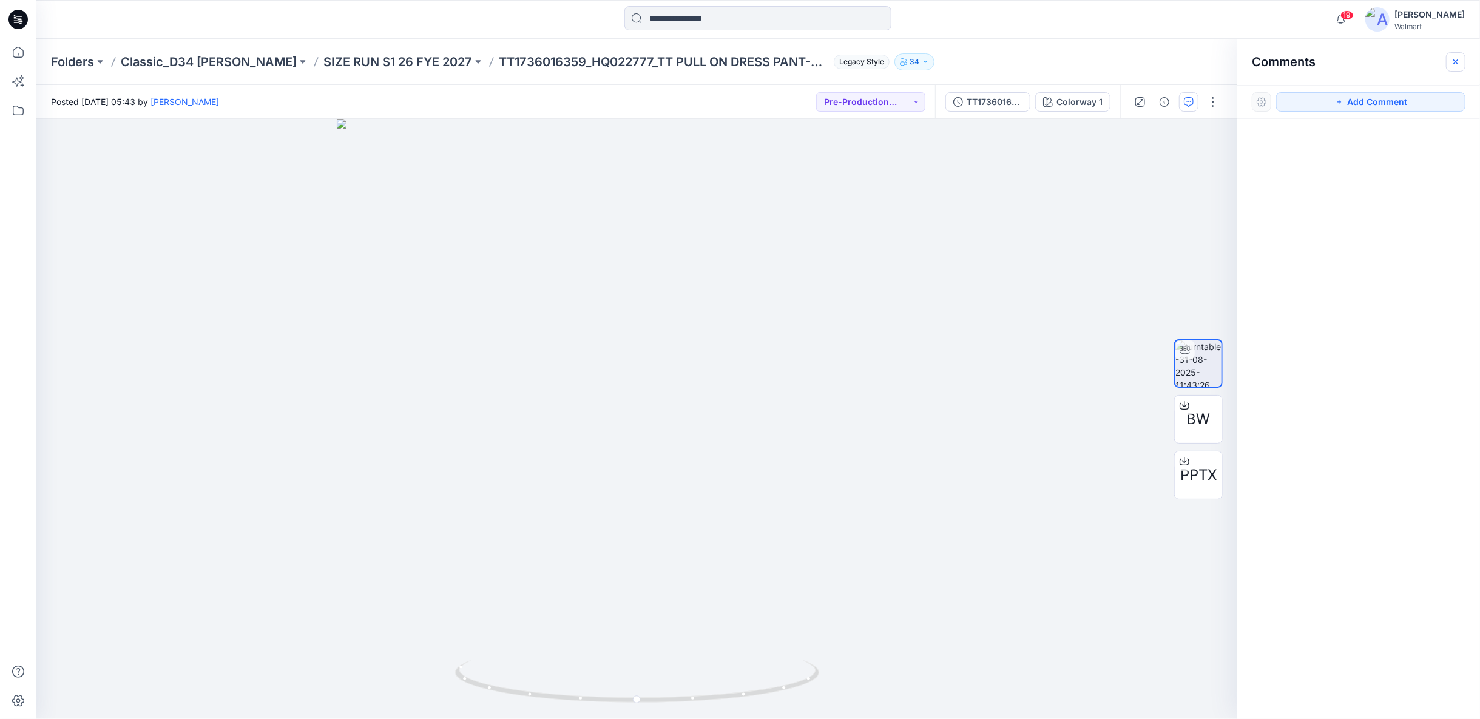
click at [1454, 62] on icon "button" at bounding box center [1455, 61] width 5 height 5
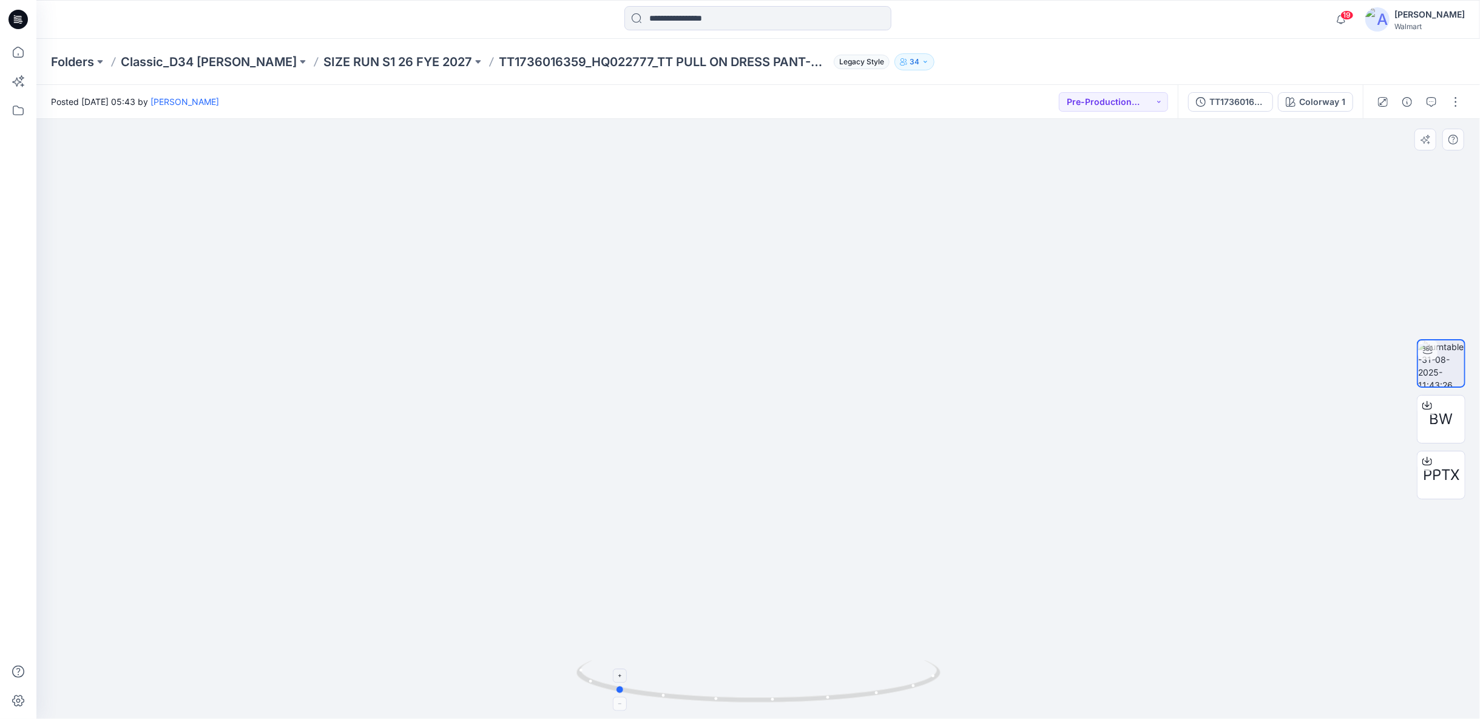
drag, startPoint x: 896, startPoint y: 690, endPoint x: 752, endPoint y: 689, distance: 143.2
click at [752, 689] on icon at bounding box center [759, 683] width 367 height 46
click at [1431, 471] on span "PPTX" at bounding box center [1441, 475] width 36 height 22
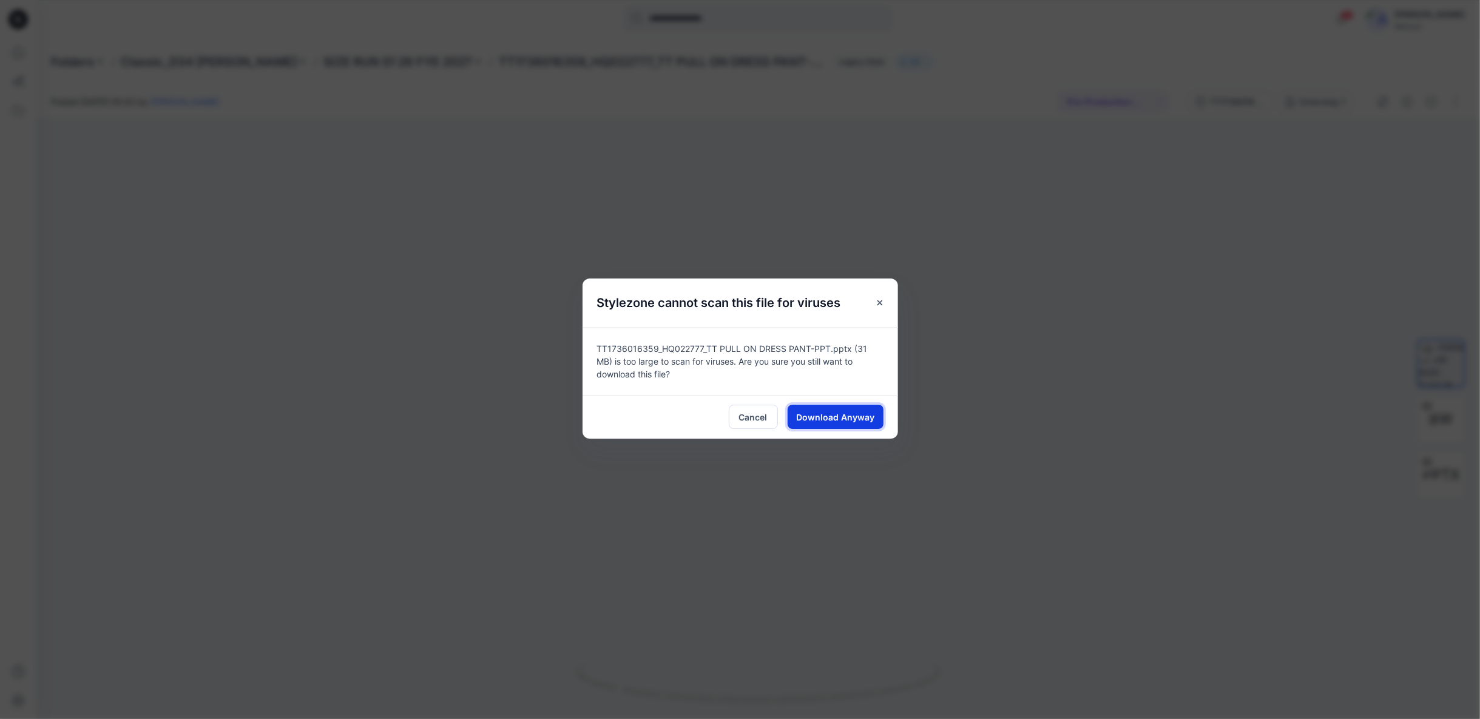
click at [832, 419] on span "Download Anyway" at bounding box center [835, 417] width 78 height 13
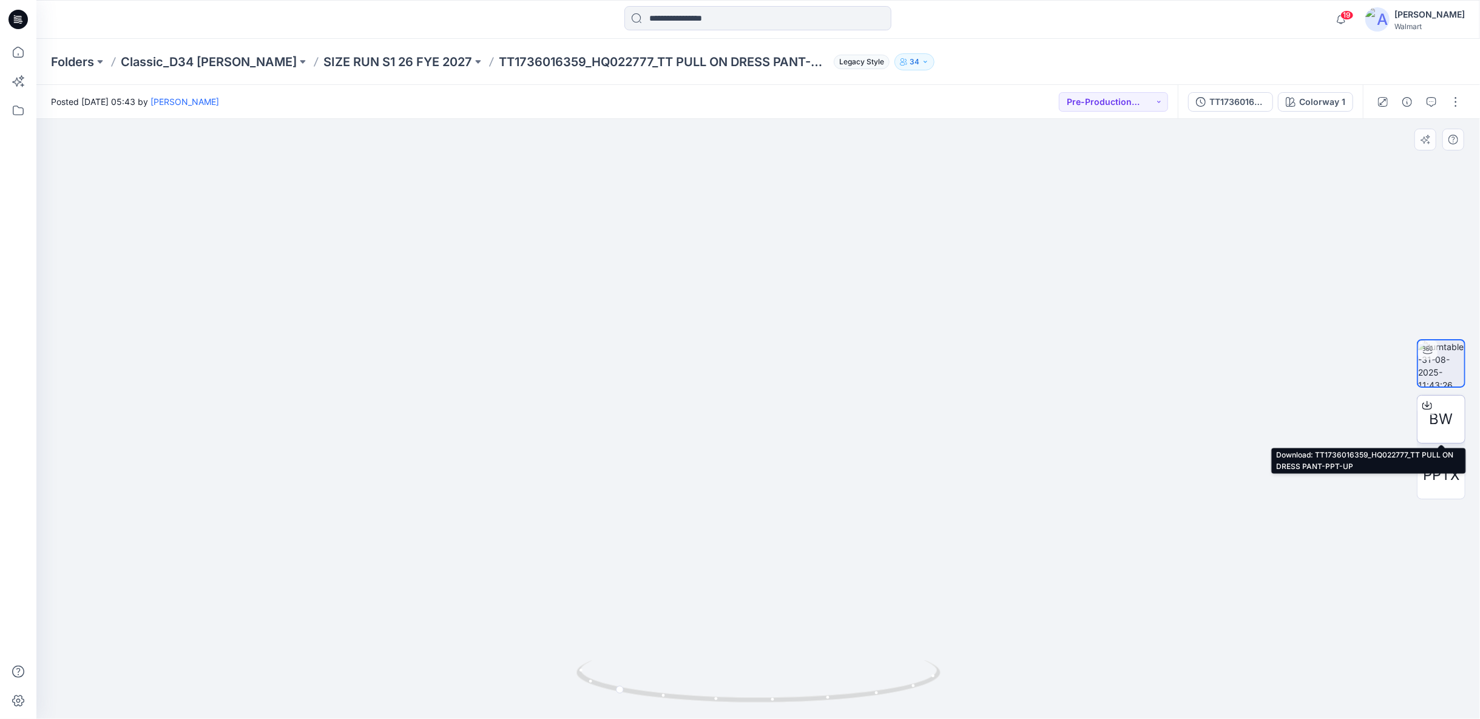
click at [1438, 427] on span "BW" at bounding box center [1441, 419] width 24 height 22
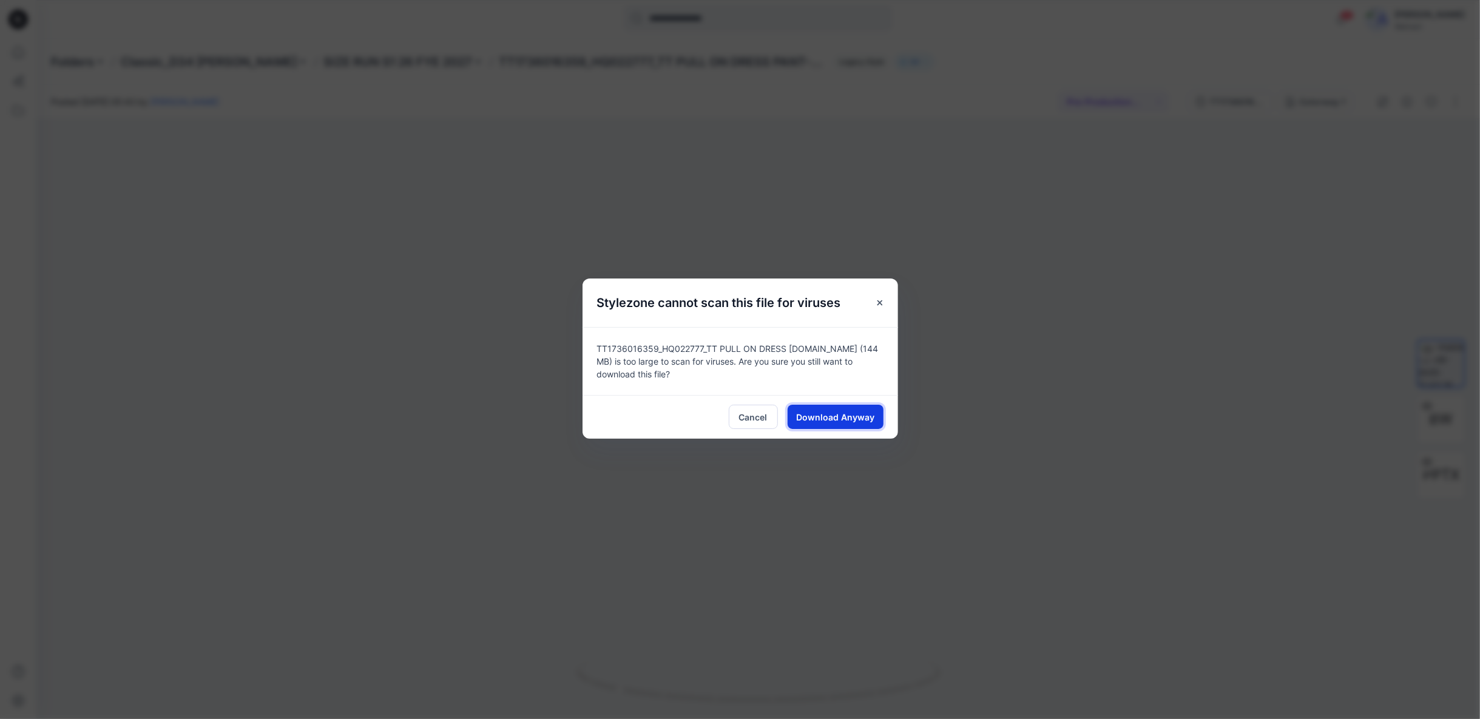
click at [857, 417] on span "Download Anyway" at bounding box center [835, 417] width 78 height 13
